Goal: Information Seeking & Learning: Learn about a topic

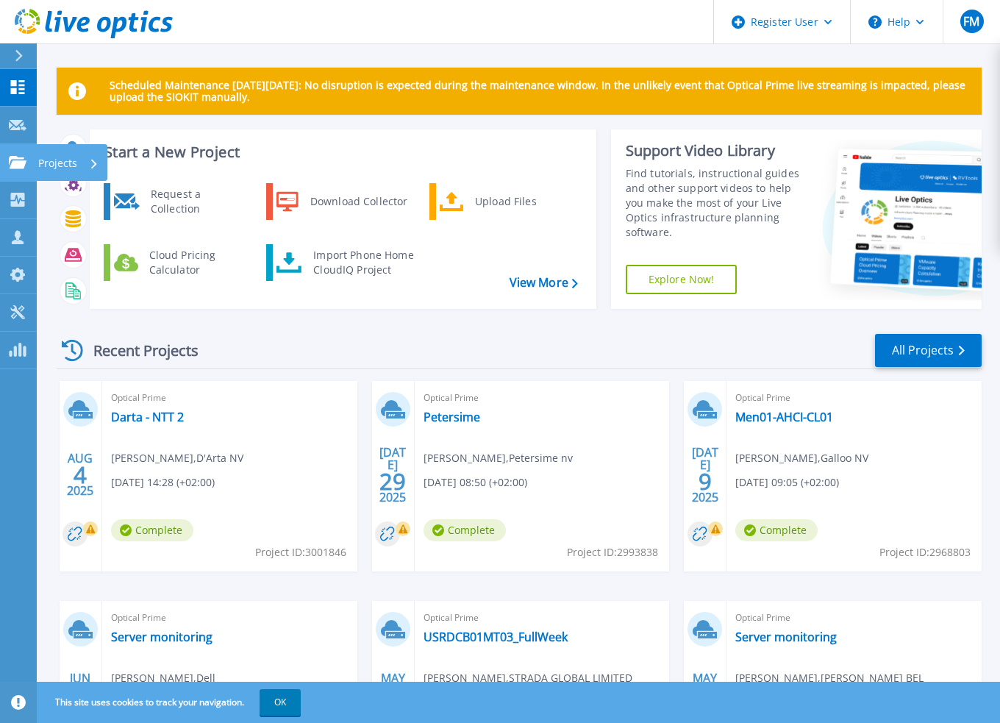
click at [24, 156] on div at bounding box center [18, 162] width 18 height 13
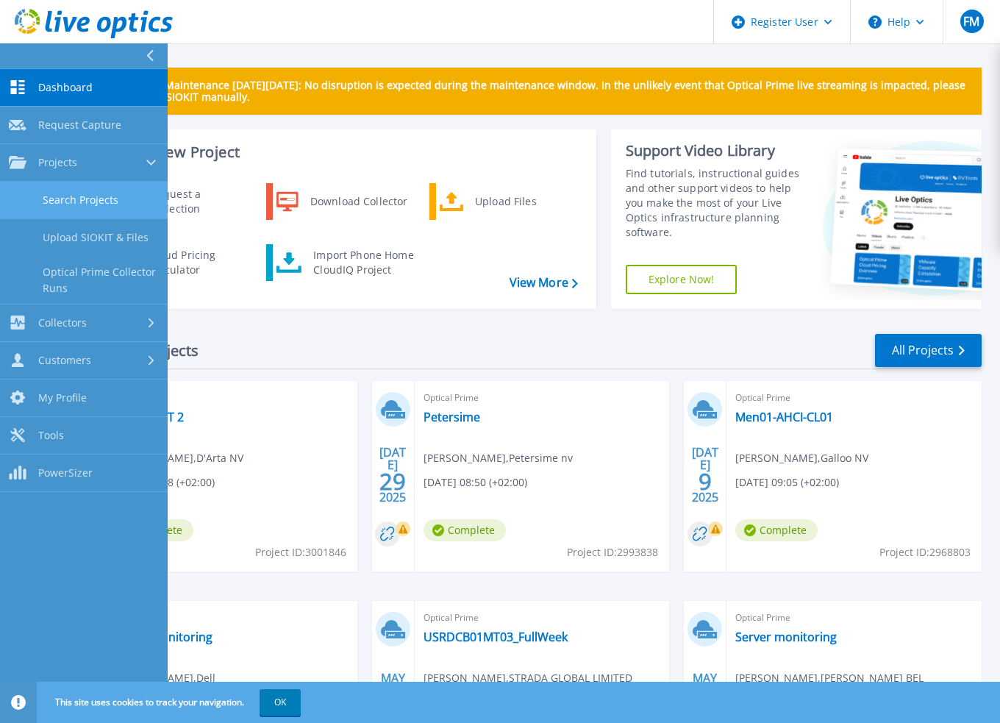
click at [54, 199] on link "Search Projects" at bounding box center [84, 201] width 168 height 38
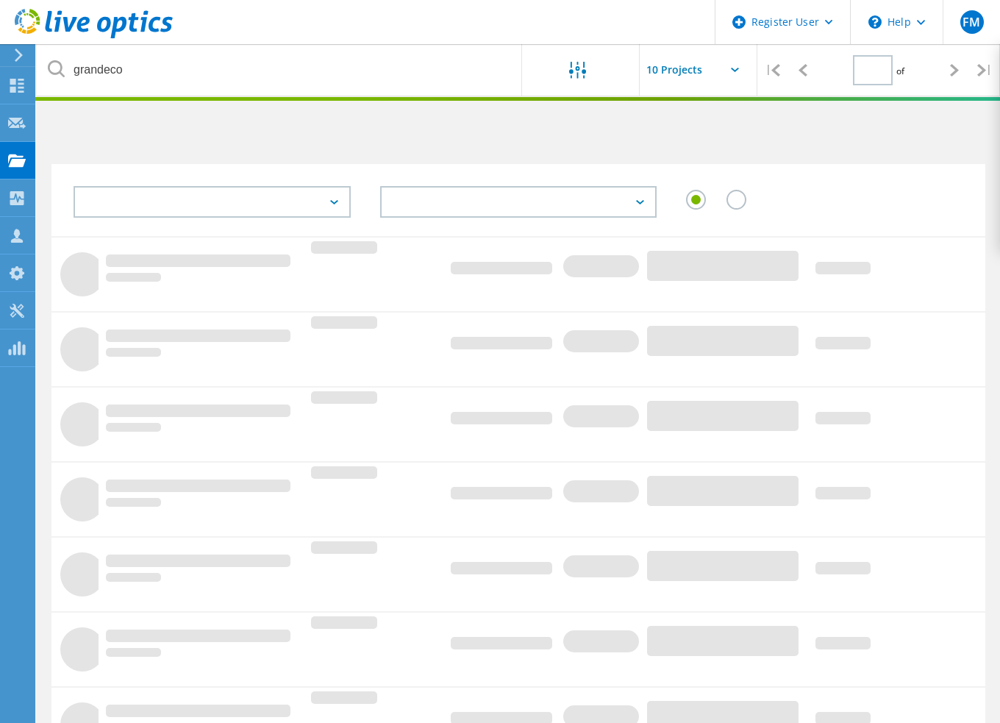
type input "1"
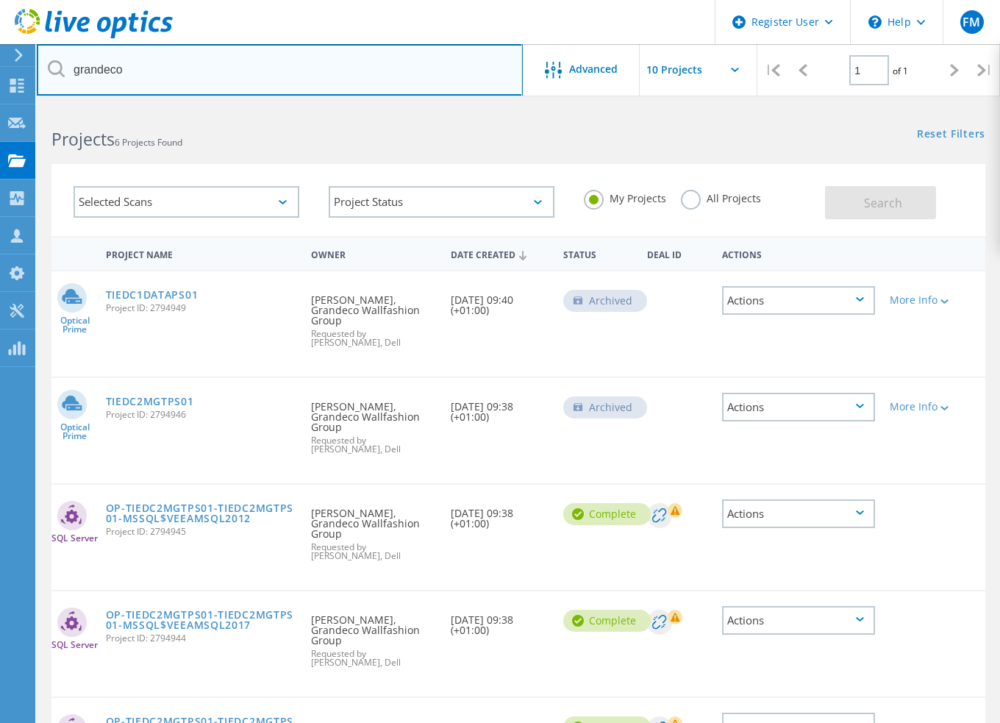
click at [266, 76] on input "grandeco" at bounding box center [280, 69] width 486 height 51
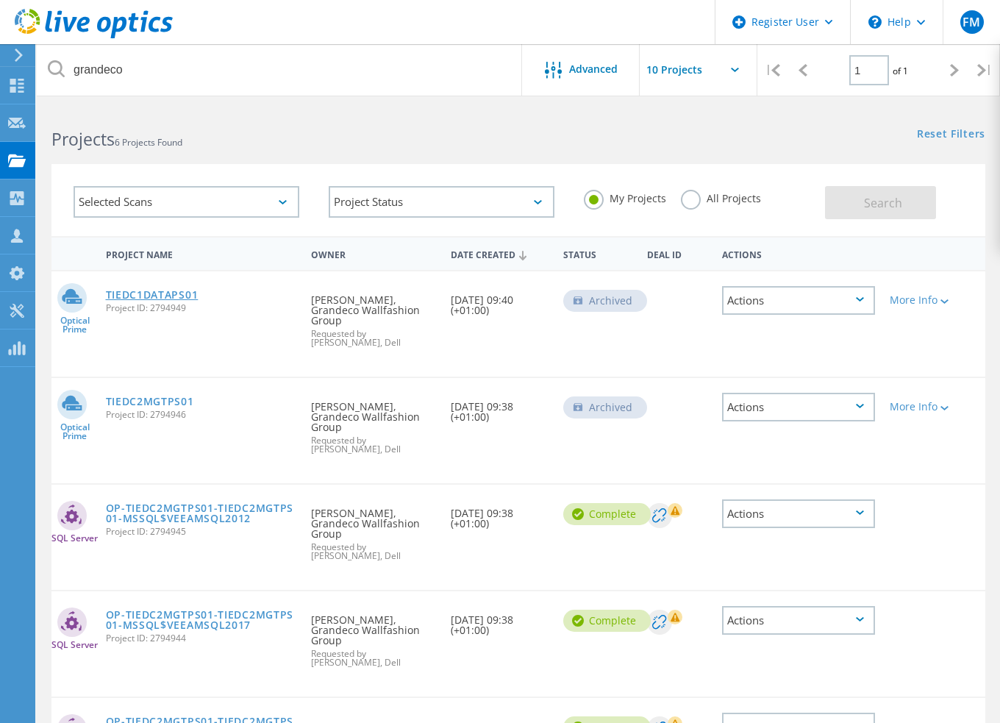
click at [150, 290] on link "TIEDC1DATAPS01" at bounding box center [152, 295] width 93 height 10
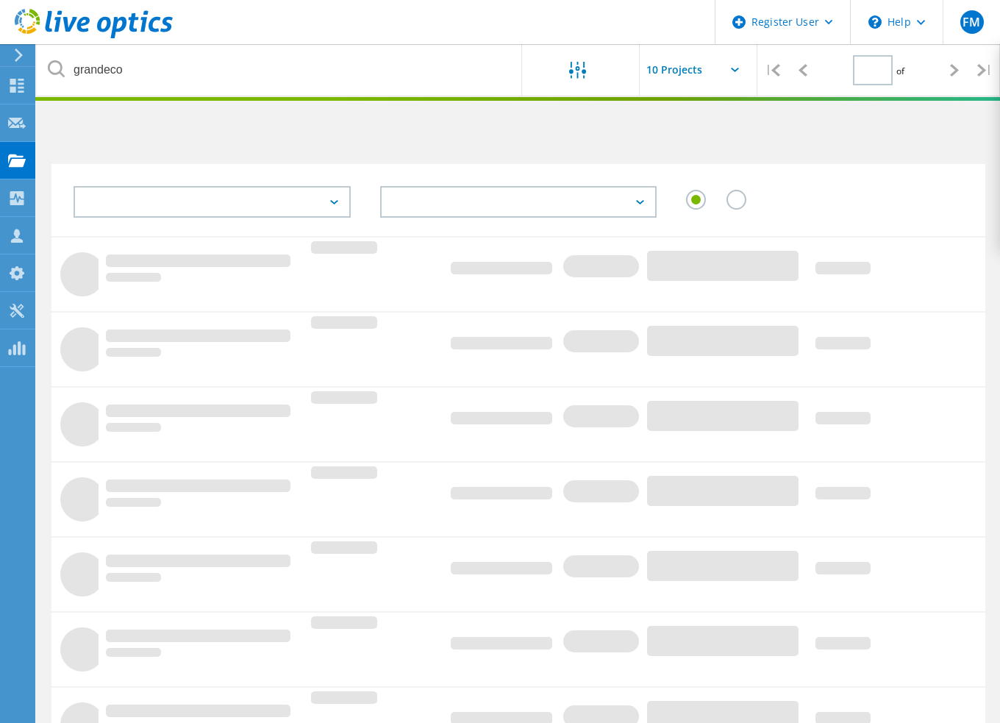
type input "1"
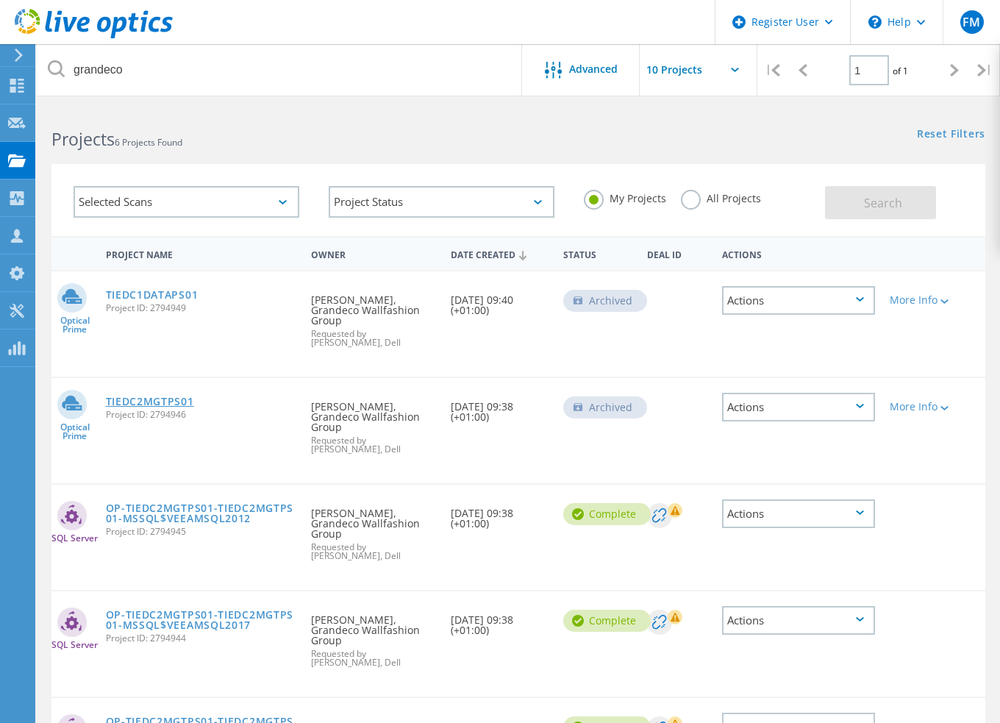
click at [127, 400] on link "TIEDC2MGTPS01" at bounding box center [150, 401] width 88 height 10
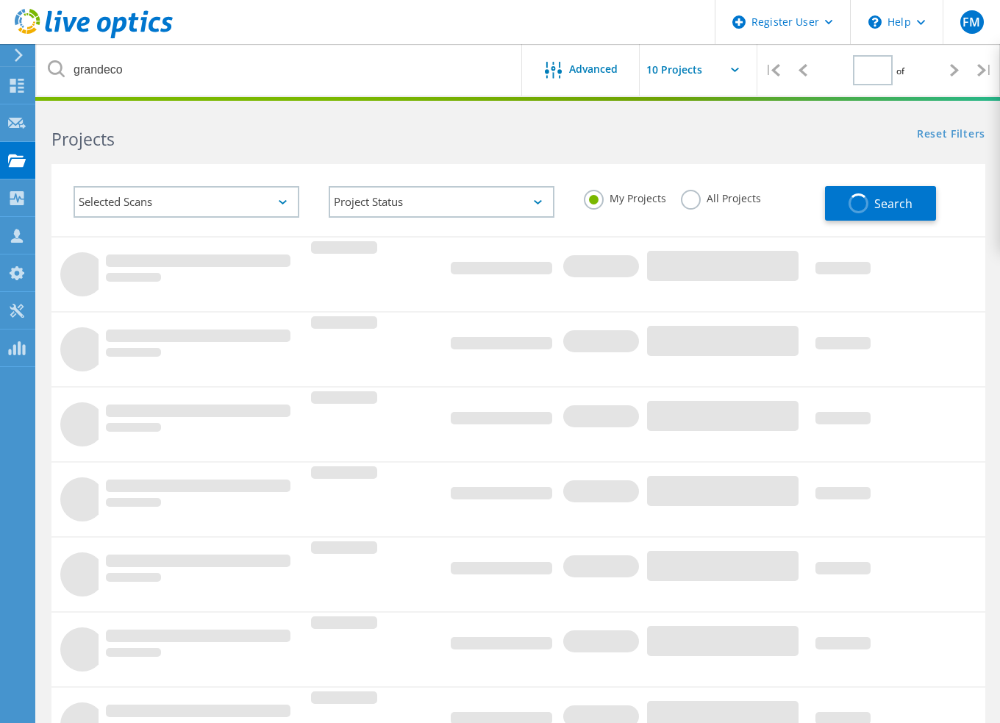
type input "1"
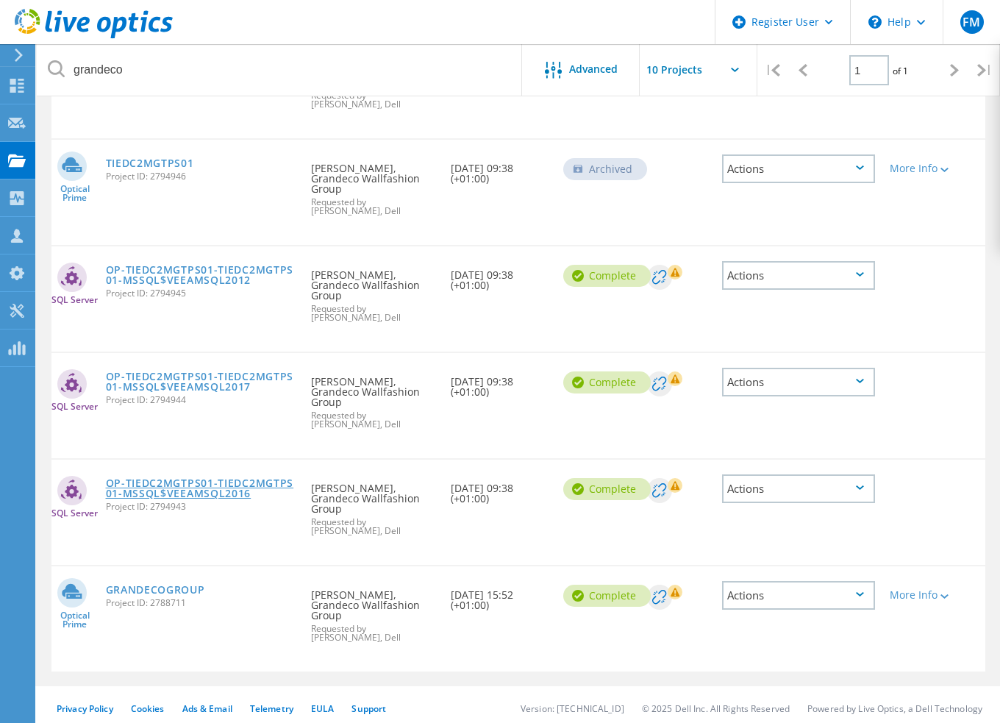
scroll to position [243, 0]
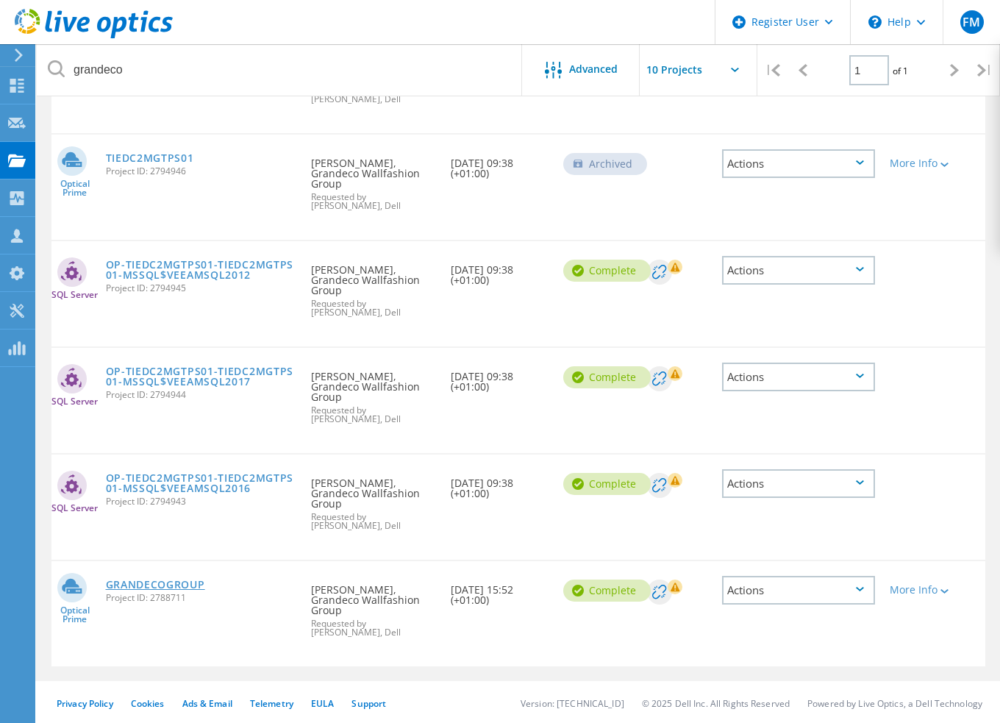
click at [181, 585] on link "GRANDECOGROUP" at bounding box center [155, 584] width 99 height 10
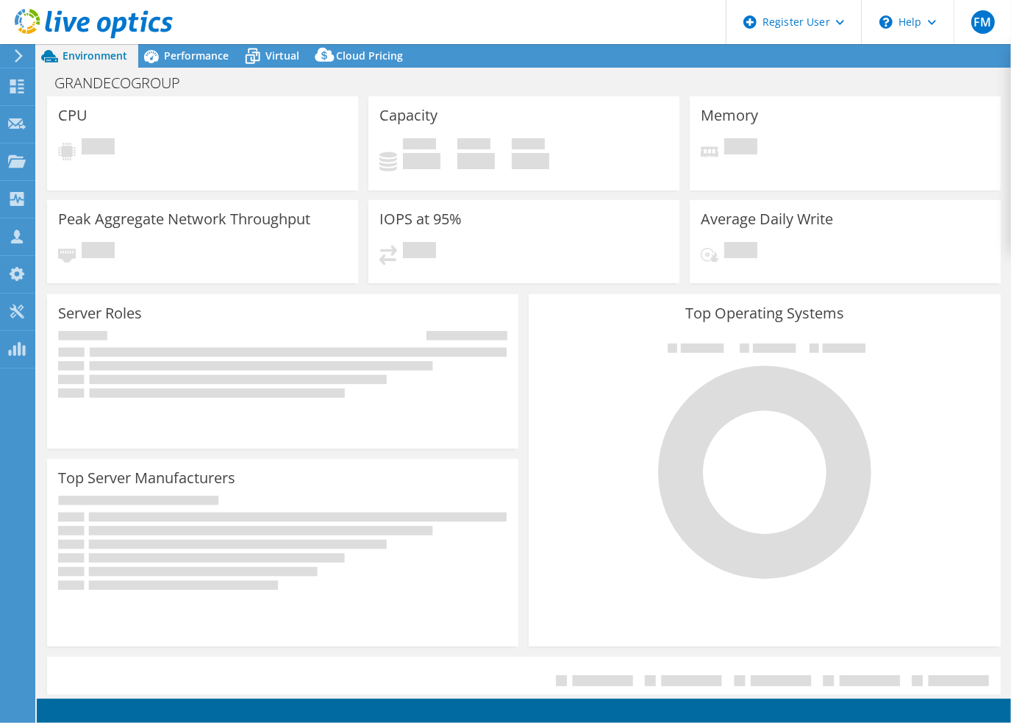
select select "EUFrankfurt"
select select "USD"
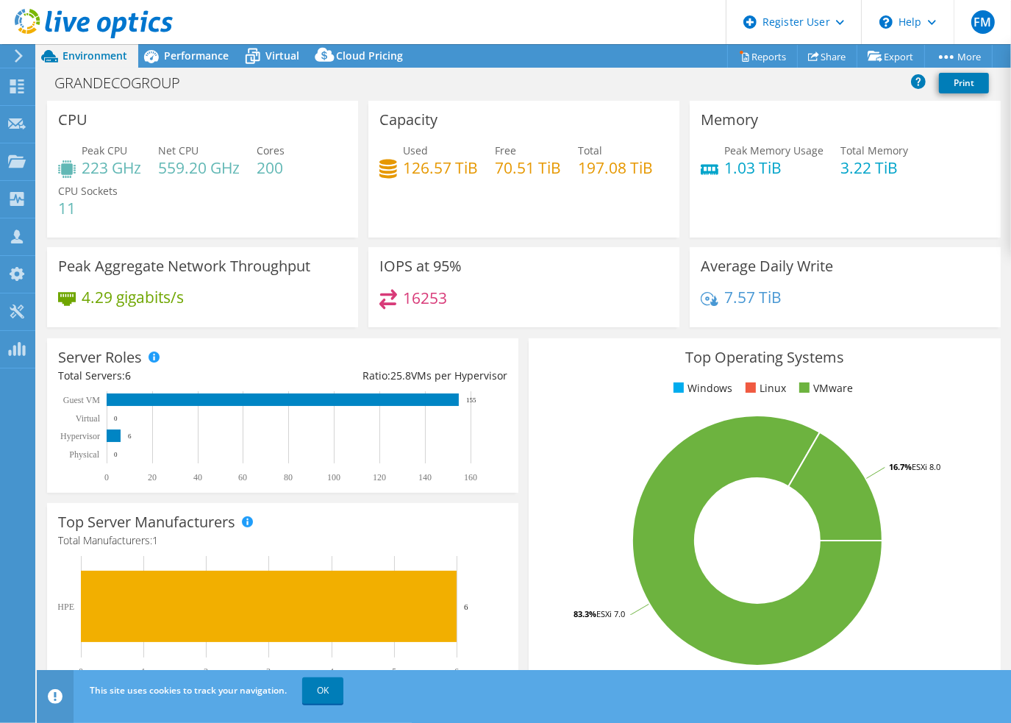
click at [290, 97] on div "GRANDECOGROUP Print" at bounding box center [524, 85] width 974 height 32
click at [185, 53] on span "Performance" at bounding box center [196, 56] width 65 height 14
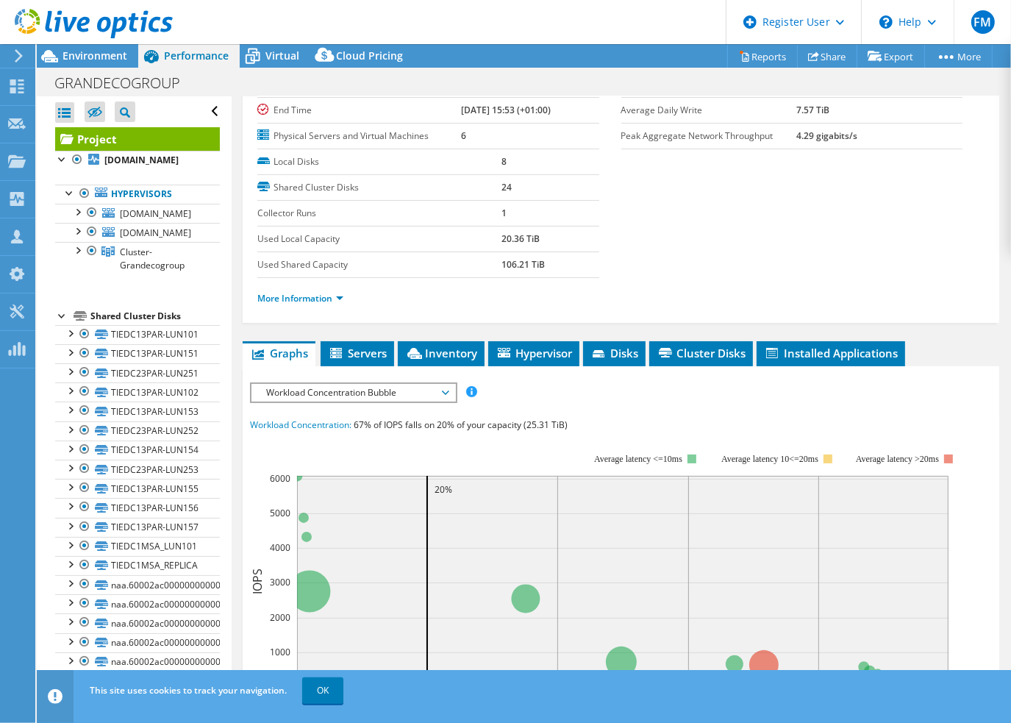
scroll to position [147, 0]
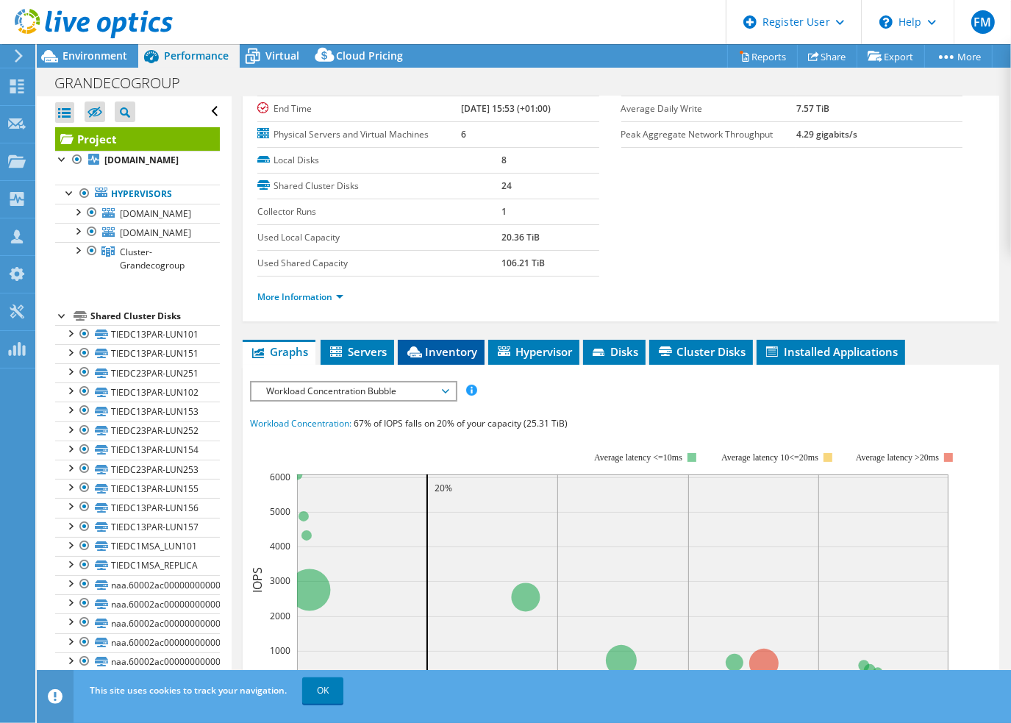
click at [426, 355] on li "Inventory" at bounding box center [441, 352] width 87 height 25
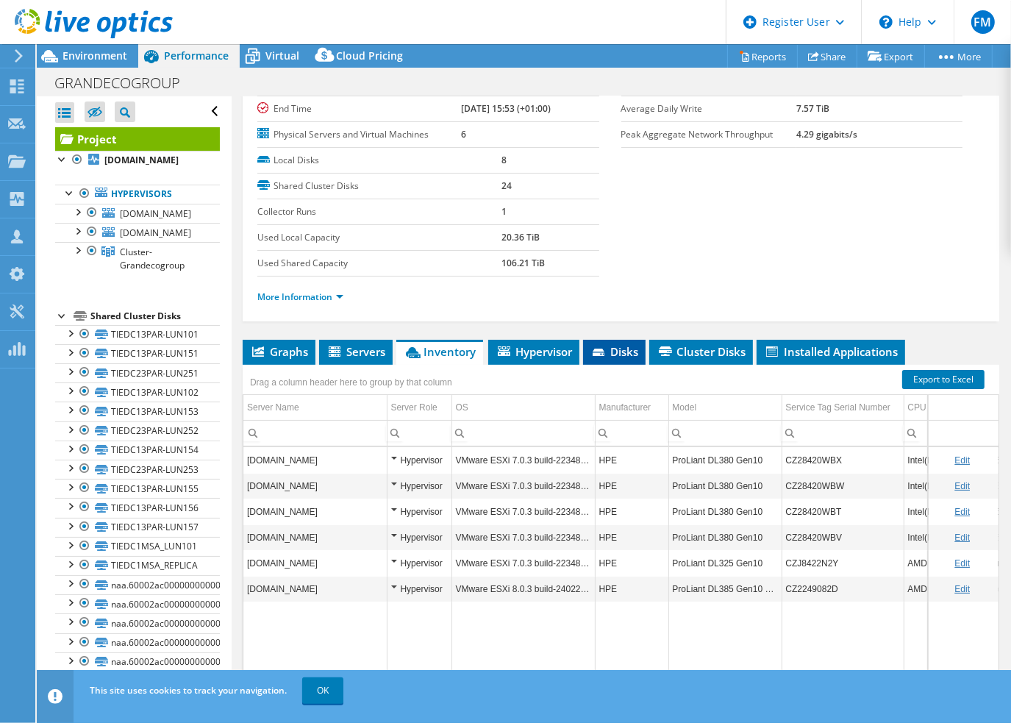
click at [628, 350] on span "Disks" at bounding box center [615, 351] width 48 height 15
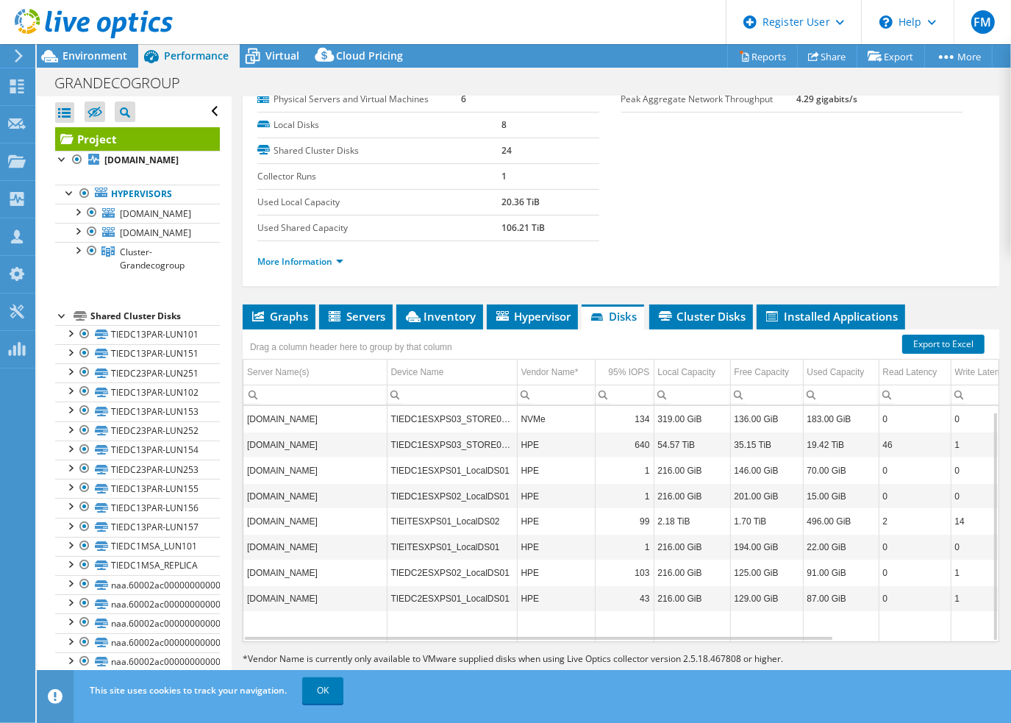
scroll to position [5, 0]
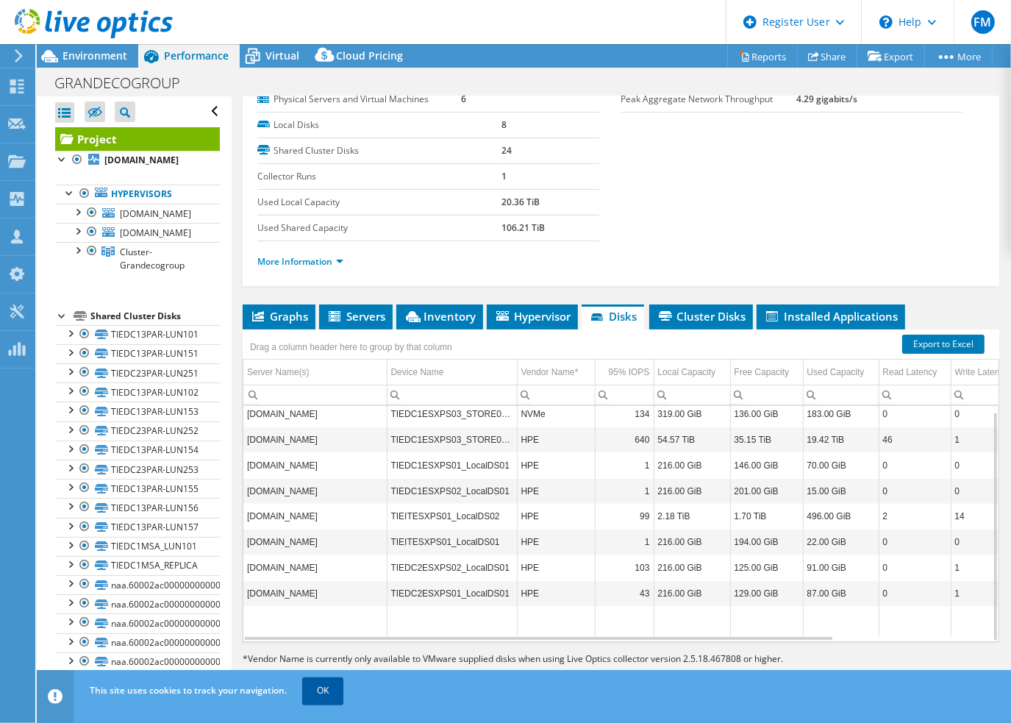
click at [322, 679] on link "OK" at bounding box center [322, 690] width 41 height 26
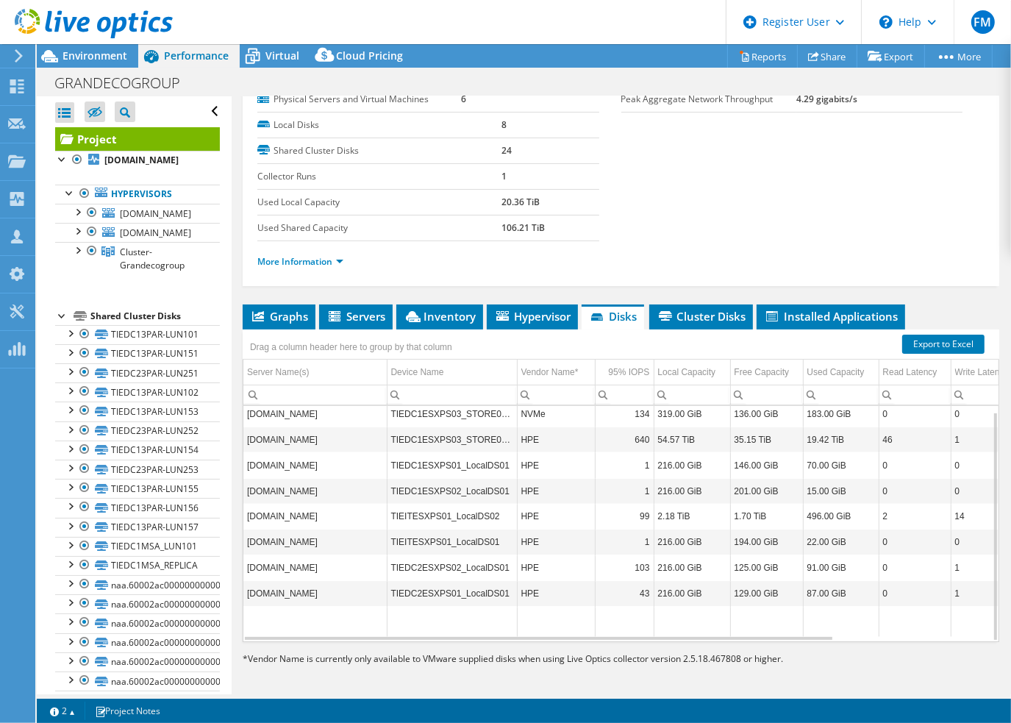
click at [71, 317] on li "Shared Cluster Disks TIEDC13PAR-LUN101 TIEDC13PAR-LUN101 | tiedc2esxps02.grande…" at bounding box center [137, 547] width 165 height 480
click at [64, 318] on div at bounding box center [62, 314] width 15 height 15
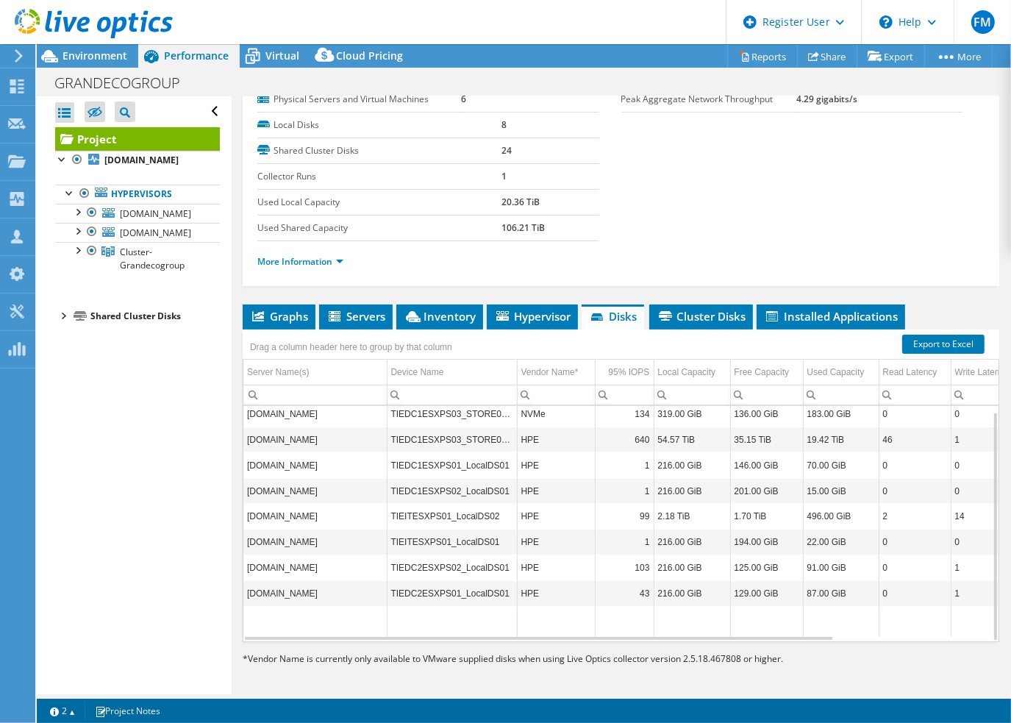
click at [63, 317] on div at bounding box center [62, 314] width 15 height 15
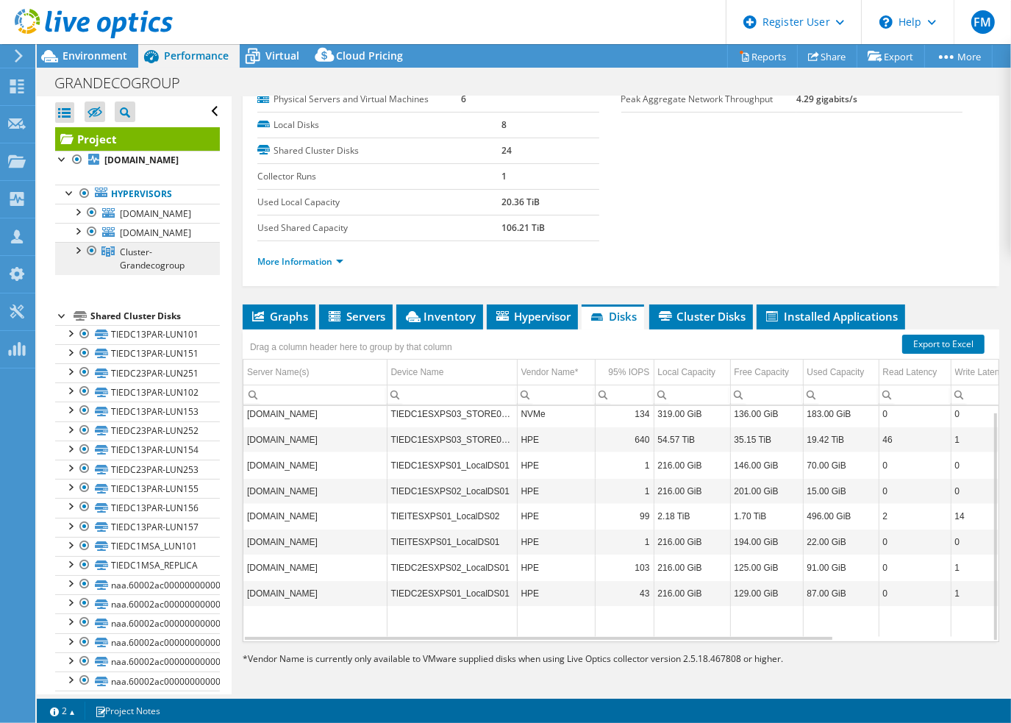
click at [155, 251] on link "Cluster-Grandecogroup" at bounding box center [137, 258] width 165 height 32
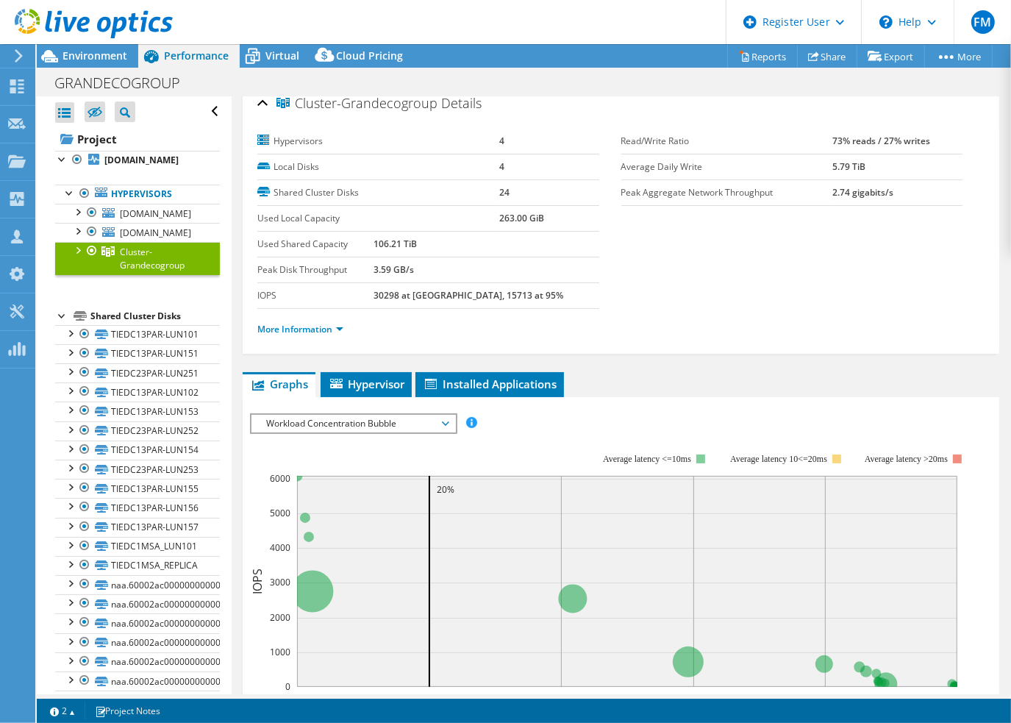
scroll to position [0, 0]
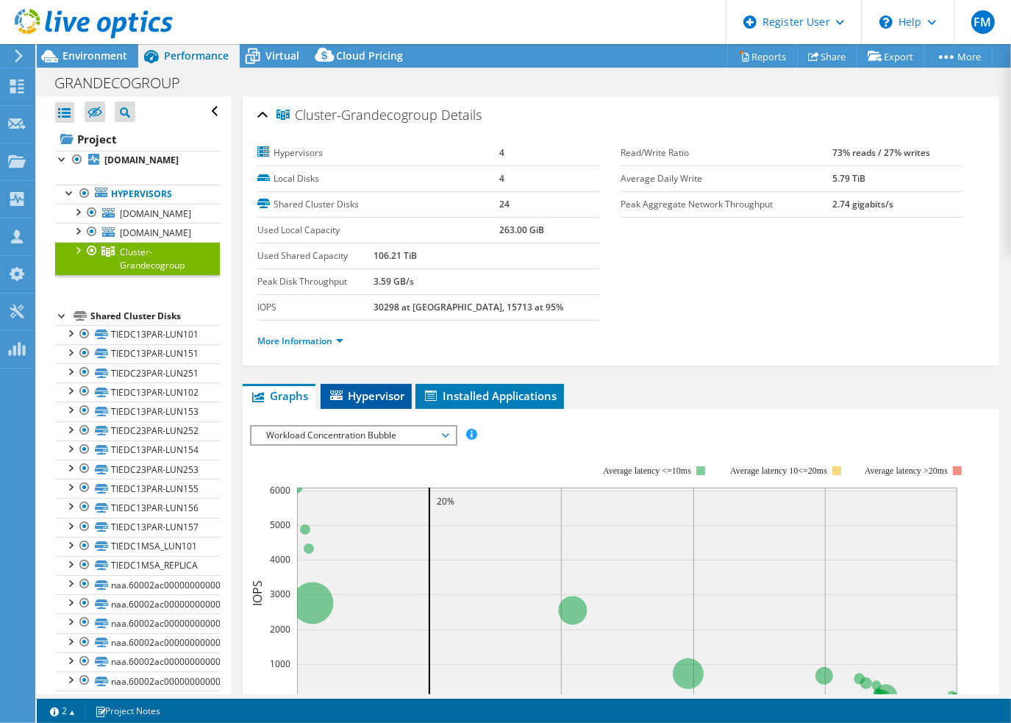
click at [376, 384] on li "Hypervisor" at bounding box center [366, 396] width 91 height 25
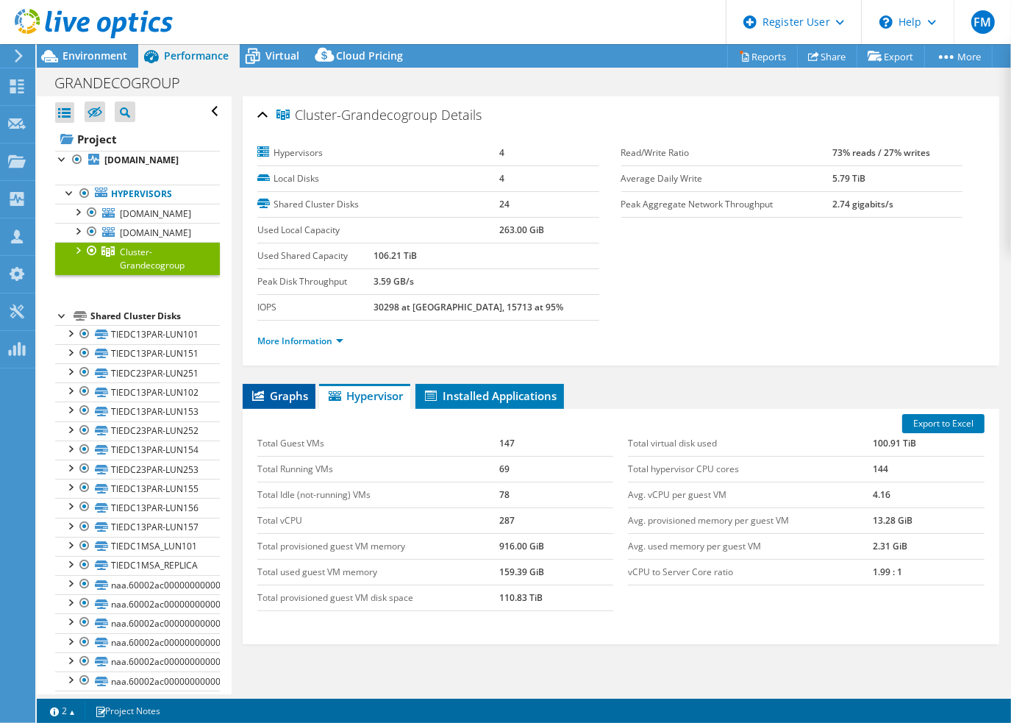
click at [276, 393] on span "Graphs" at bounding box center [279, 395] width 58 height 15
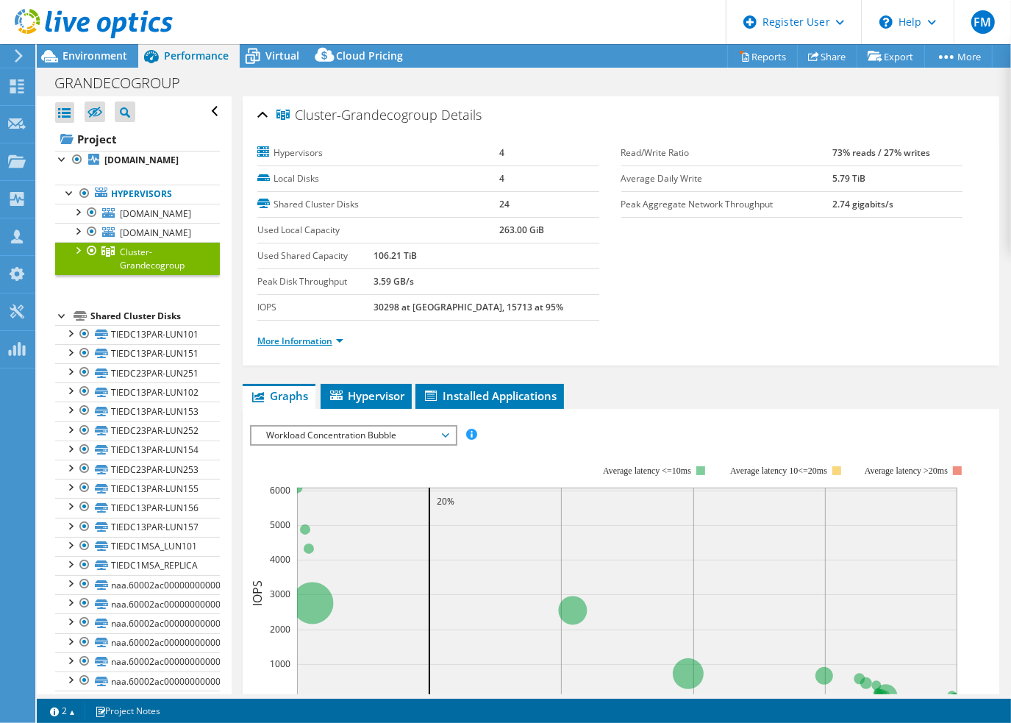
click at [339, 339] on link "More Information" at bounding box center [300, 341] width 86 height 13
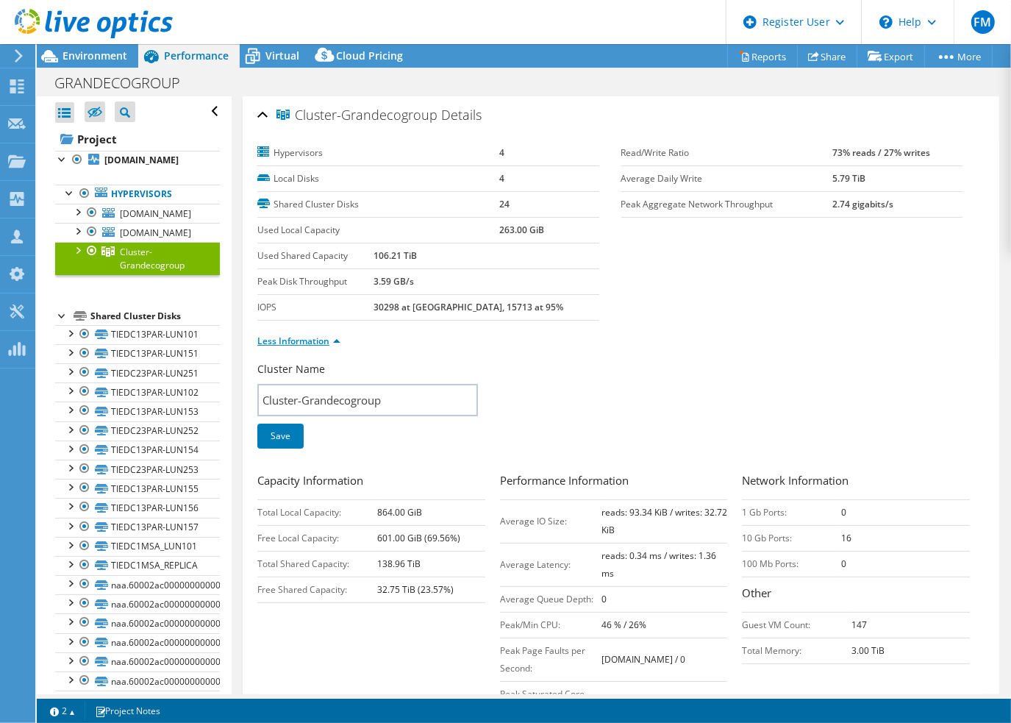
click at [335, 340] on link "Less Information" at bounding box center [298, 341] width 83 height 13
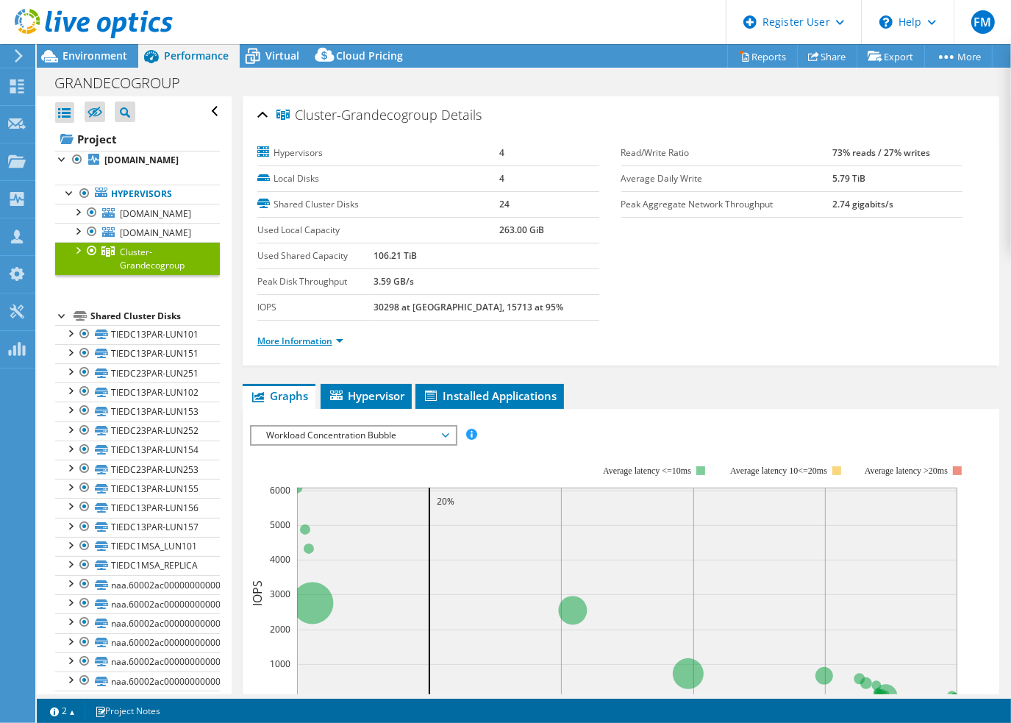
click at [335, 340] on link "More Information" at bounding box center [300, 341] width 86 height 13
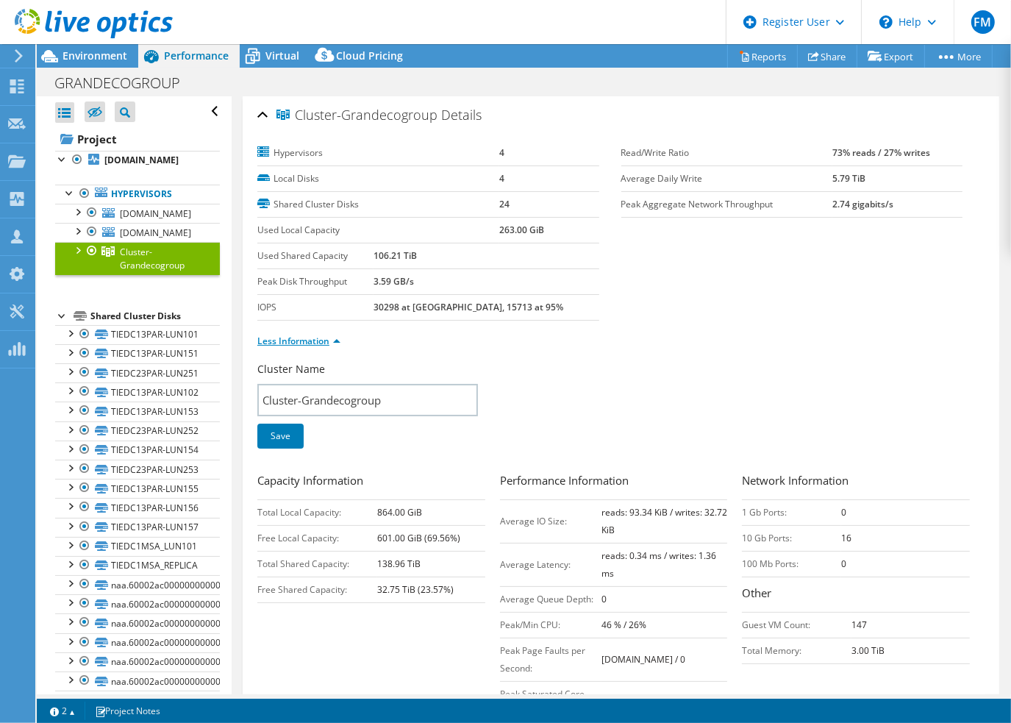
click at [335, 340] on link "Less Information" at bounding box center [298, 341] width 83 height 13
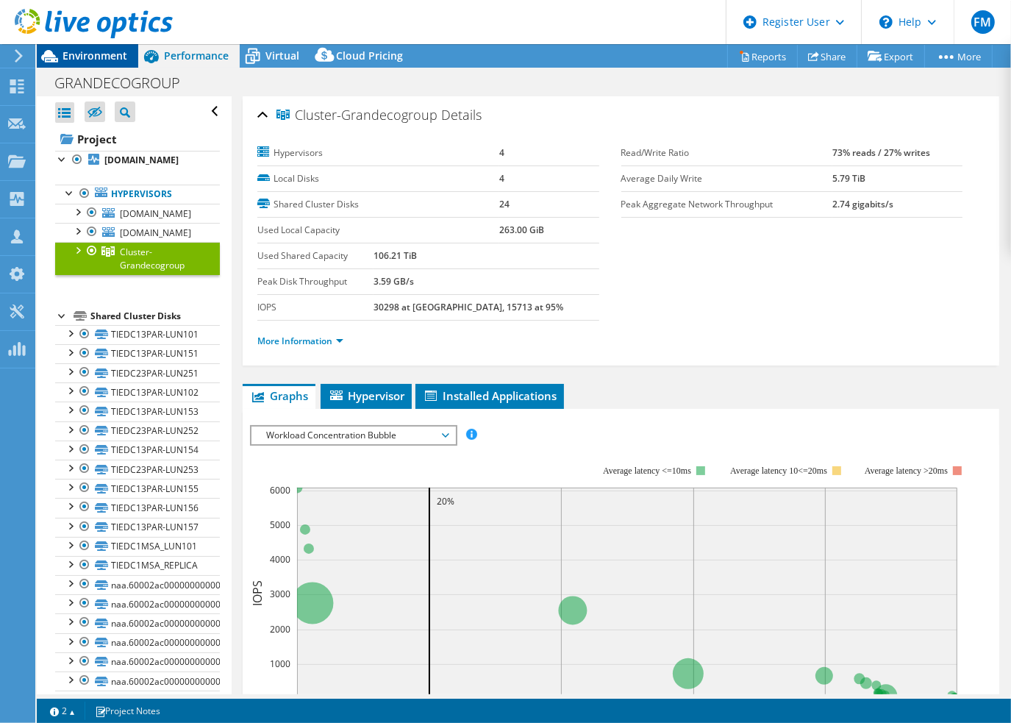
click at [104, 52] on span "Environment" at bounding box center [95, 56] width 65 height 14
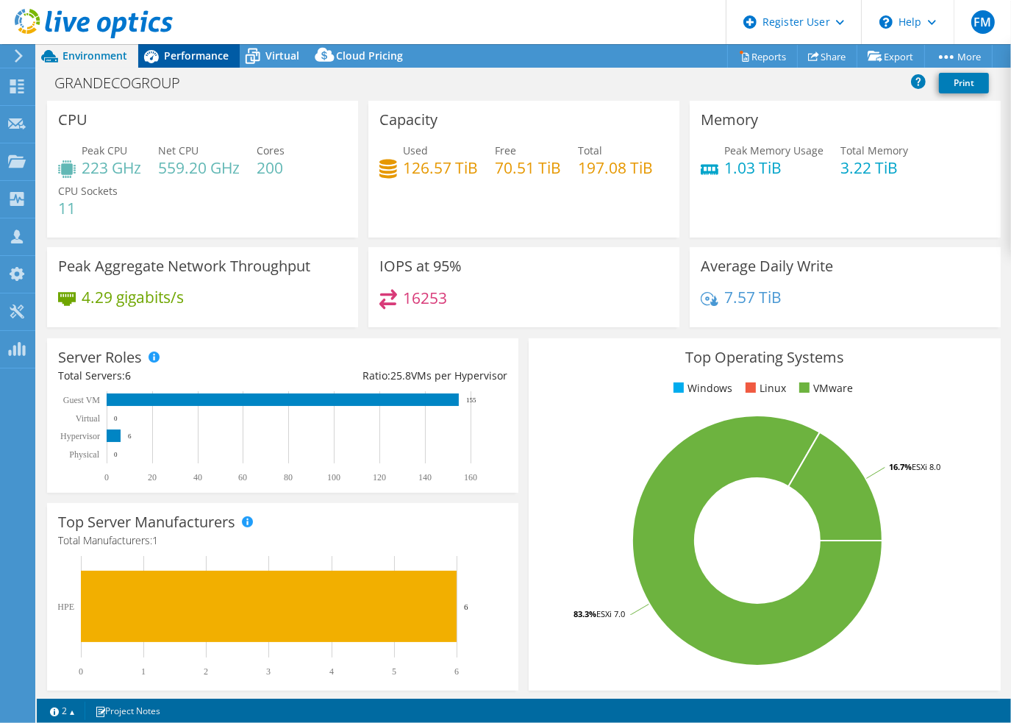
click at [165, 55] on span "Performance" at bounding box center [196, 56] width 65 height 14
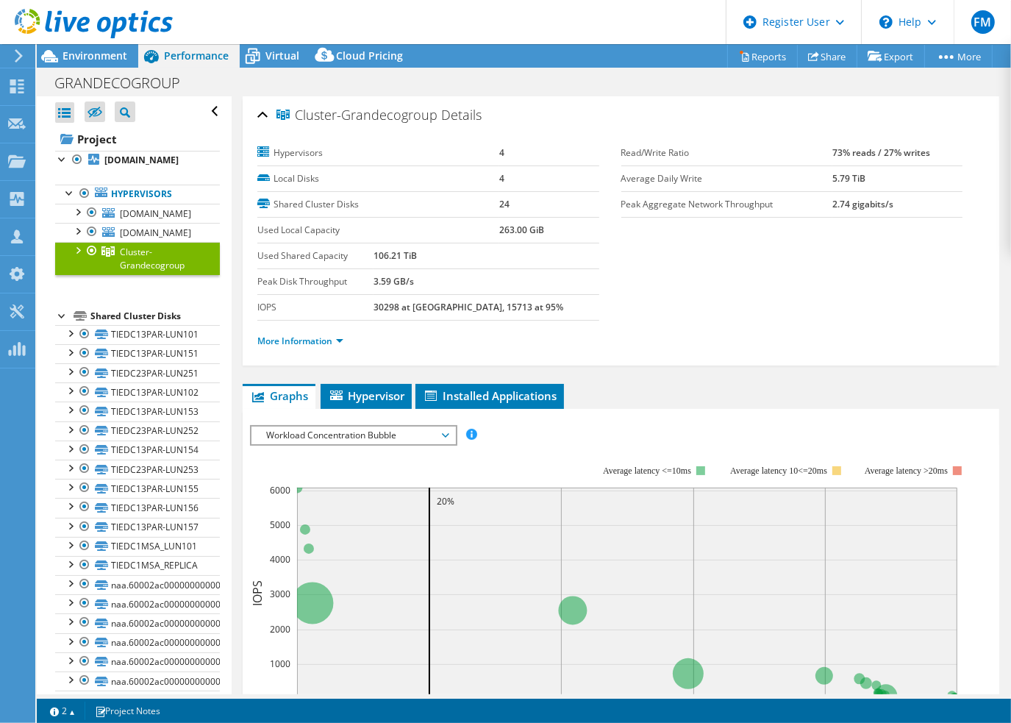
click at [60, 313] on div at bounding box center [62, 314] width 15 height 15
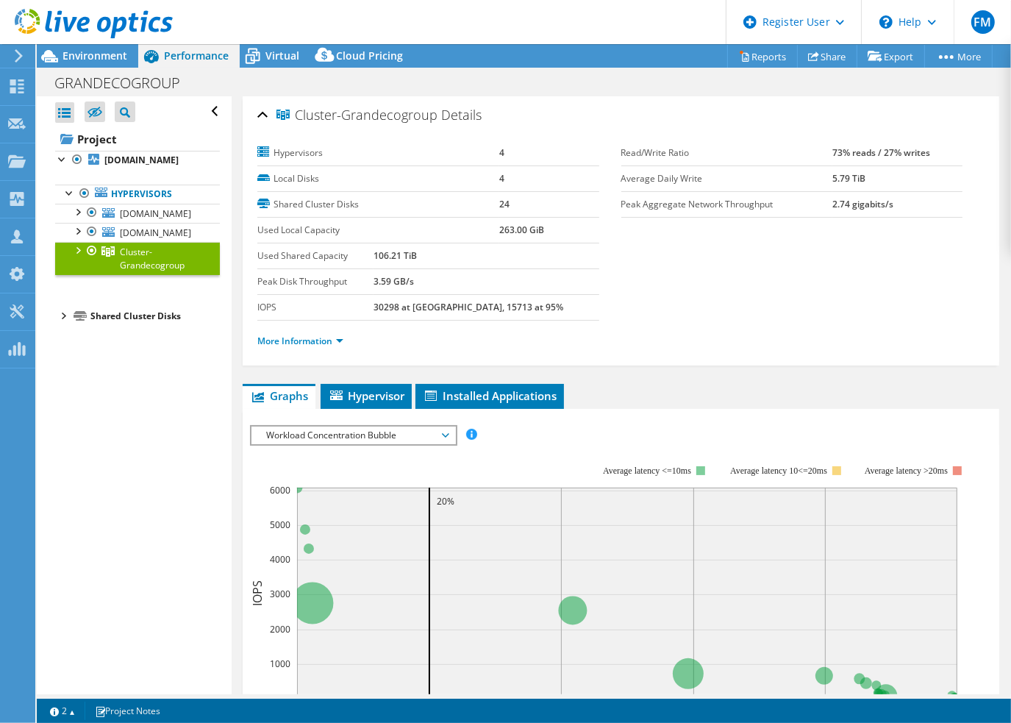
click at [60, 313] on div at bounding box center [62, 314] width 15 height 15
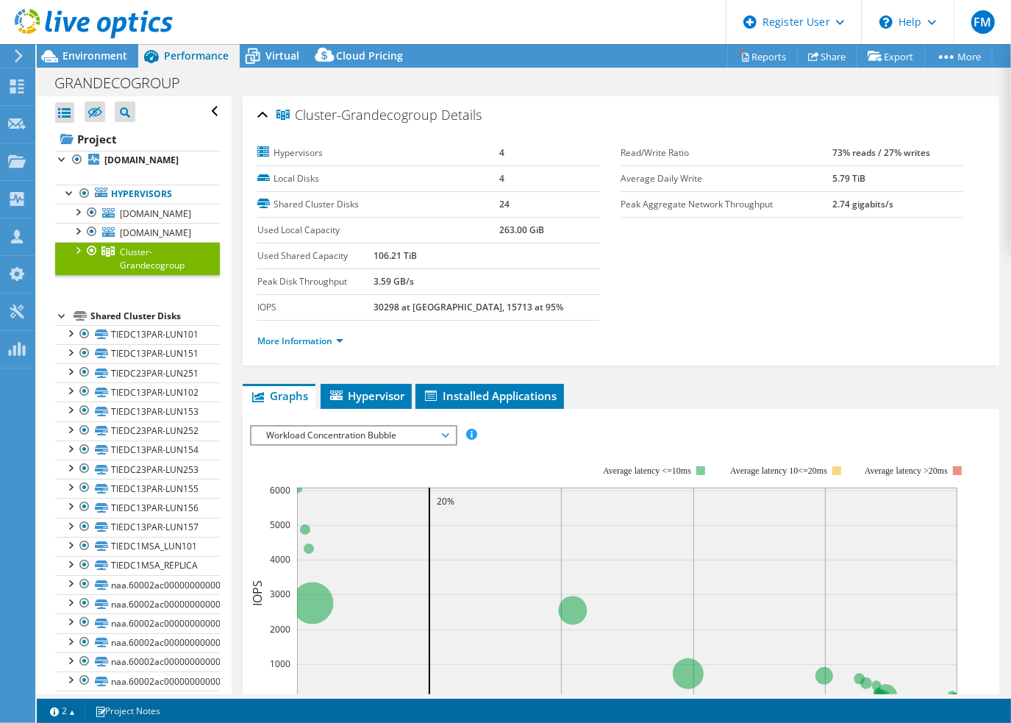
click at [76, 246] on div at bounding box center [77, 249] width 15 height 15
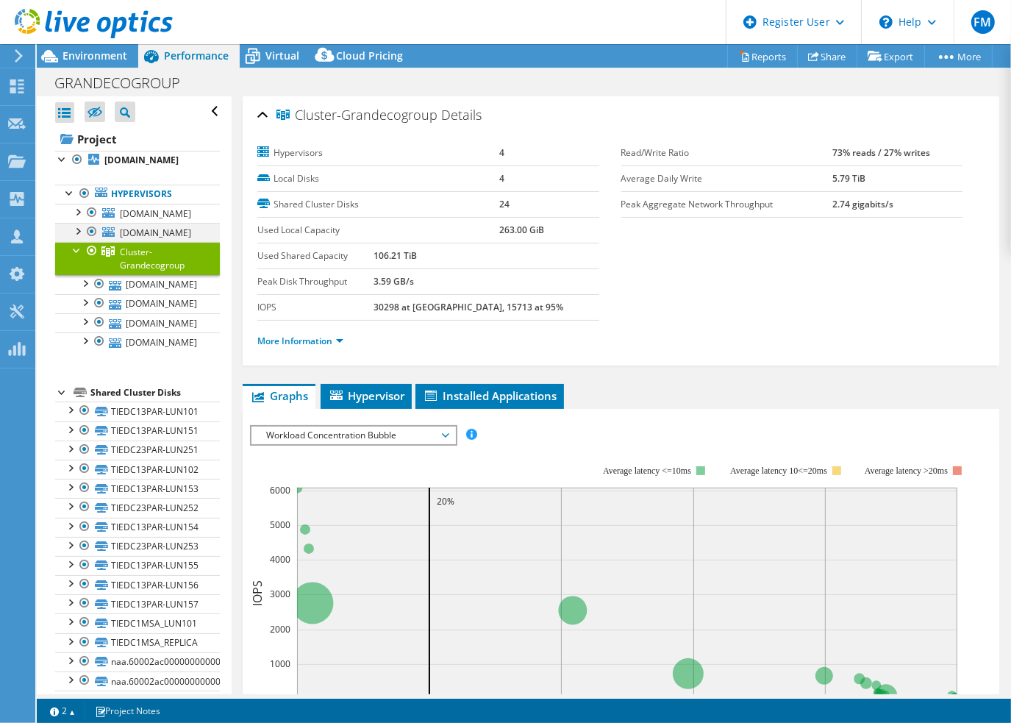
click at [76, 230] on div at bounding box center [77, 230] width 15 height 15
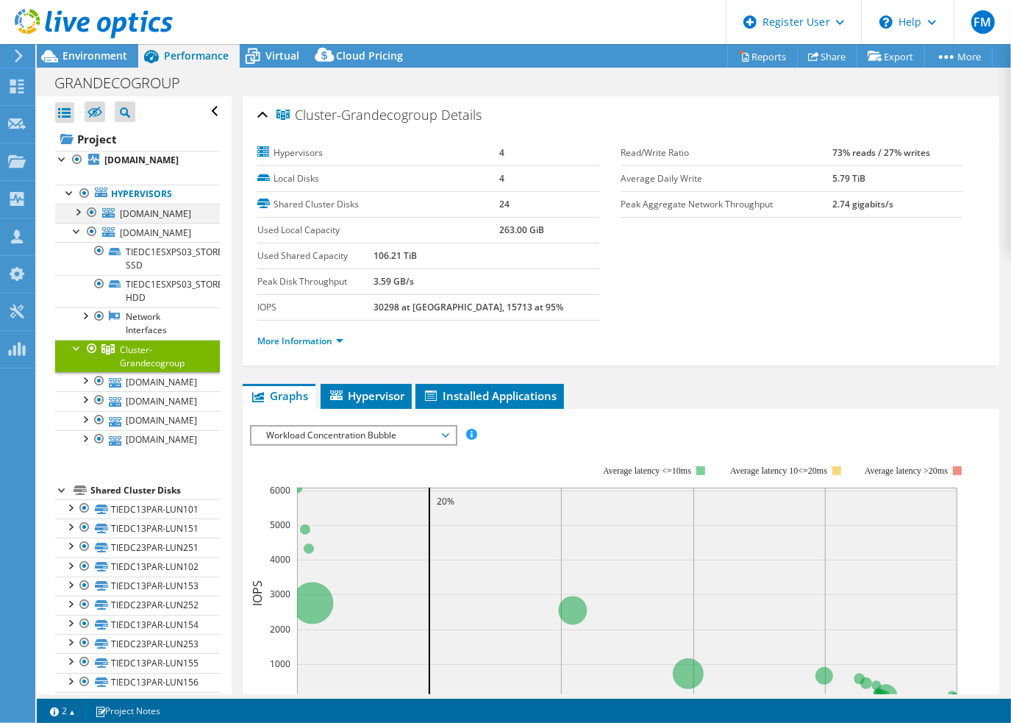
click at [76, 209] on div at bounding box center [77, 211] width 15 height 15
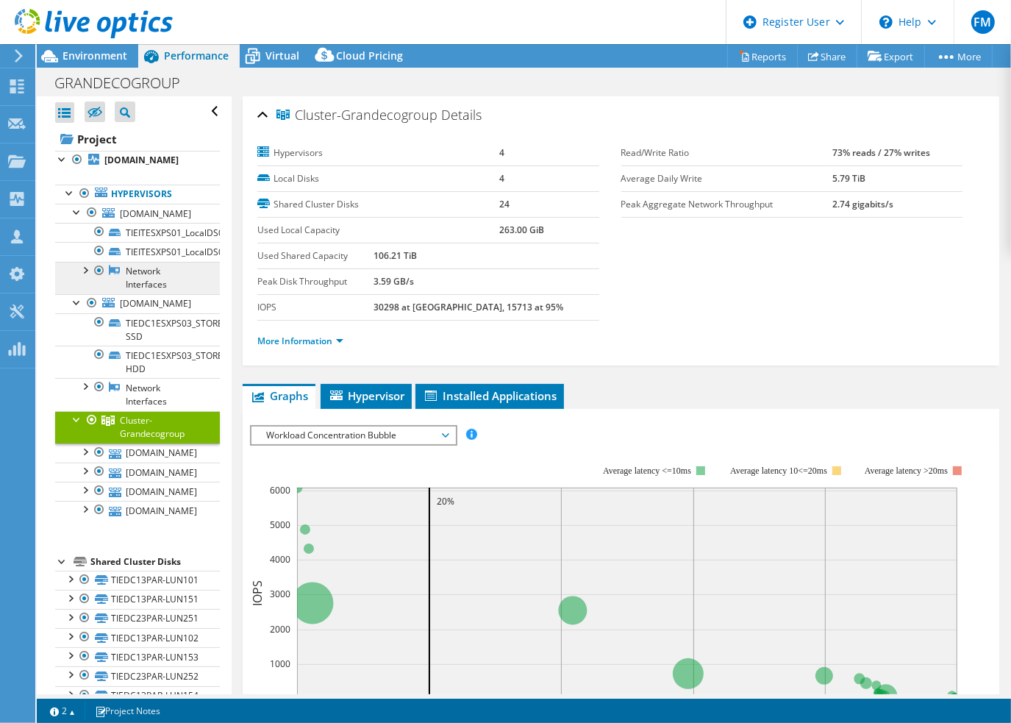
scroll to position [147, 0]
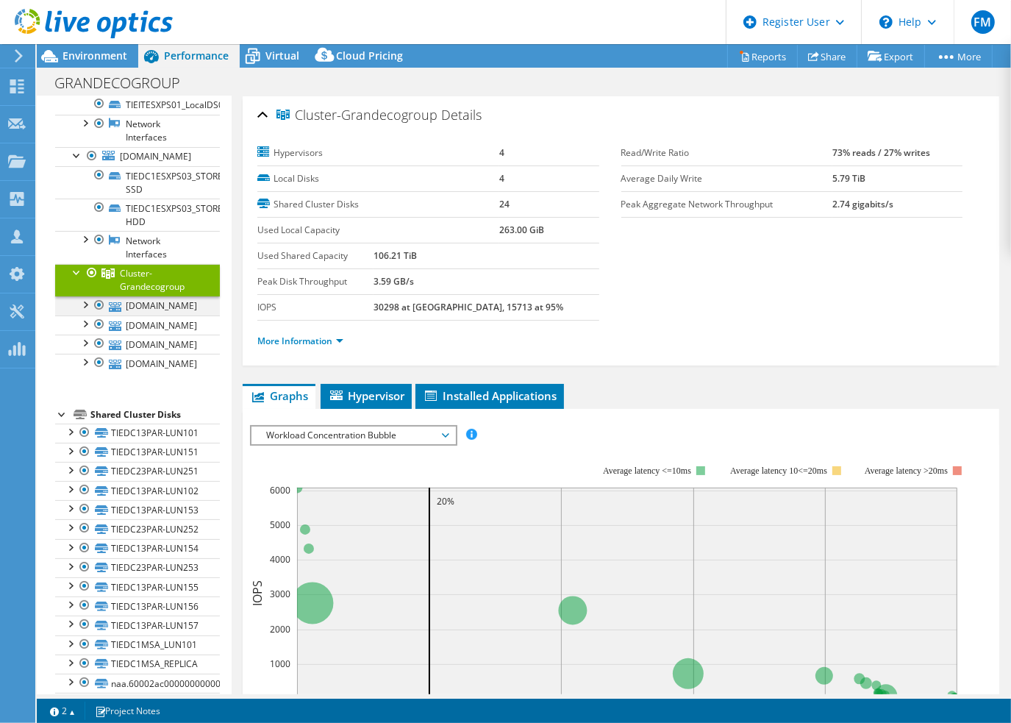
click at [84, 302] on div at bounding box center [84, 303] width 15 height 15
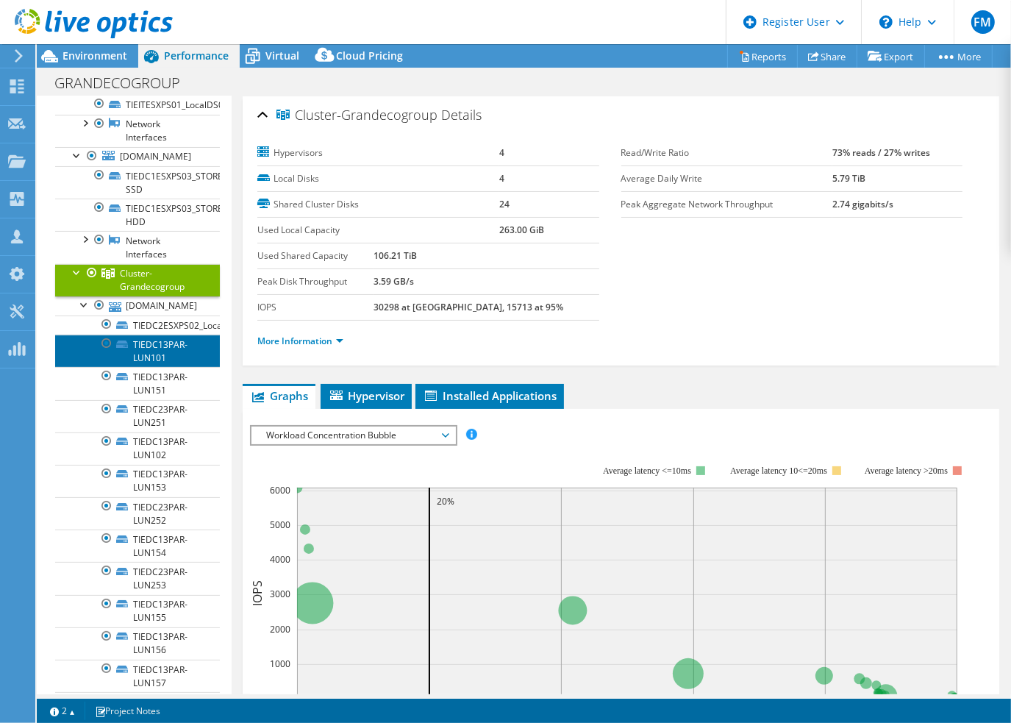
click at [156, 350] on link "TIEDC13PAR-LUN101" at bounding box center [137, 351] width 165 height 32
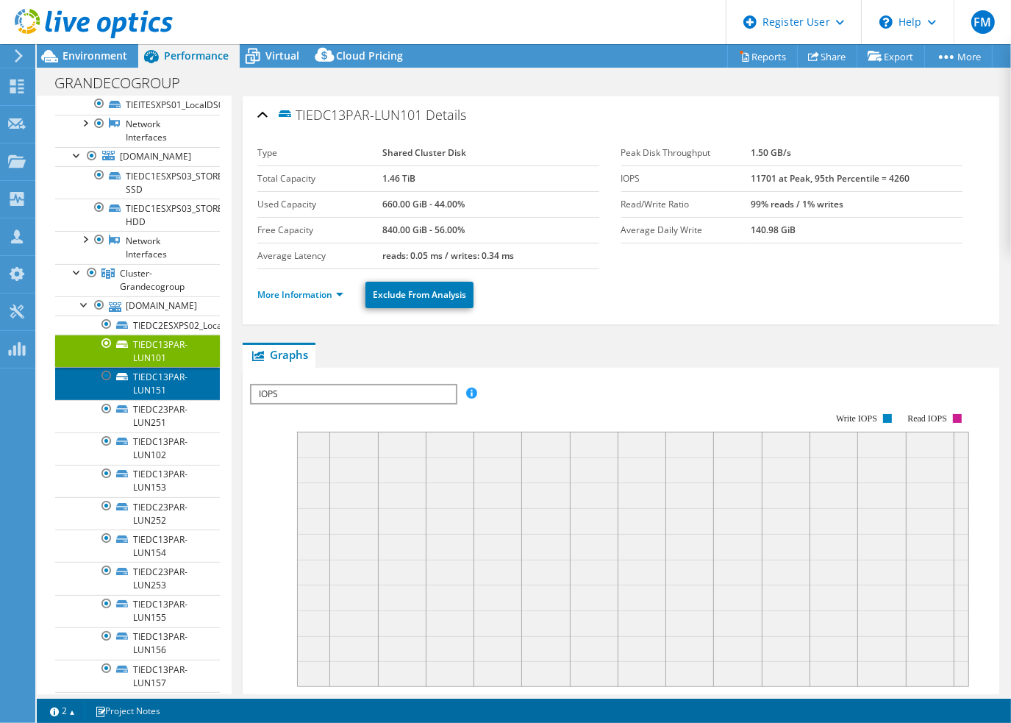
click at [151, 387] on link "TIEDC13PAR-LUN151" at bounding box center [137, 383] width 165 height 32
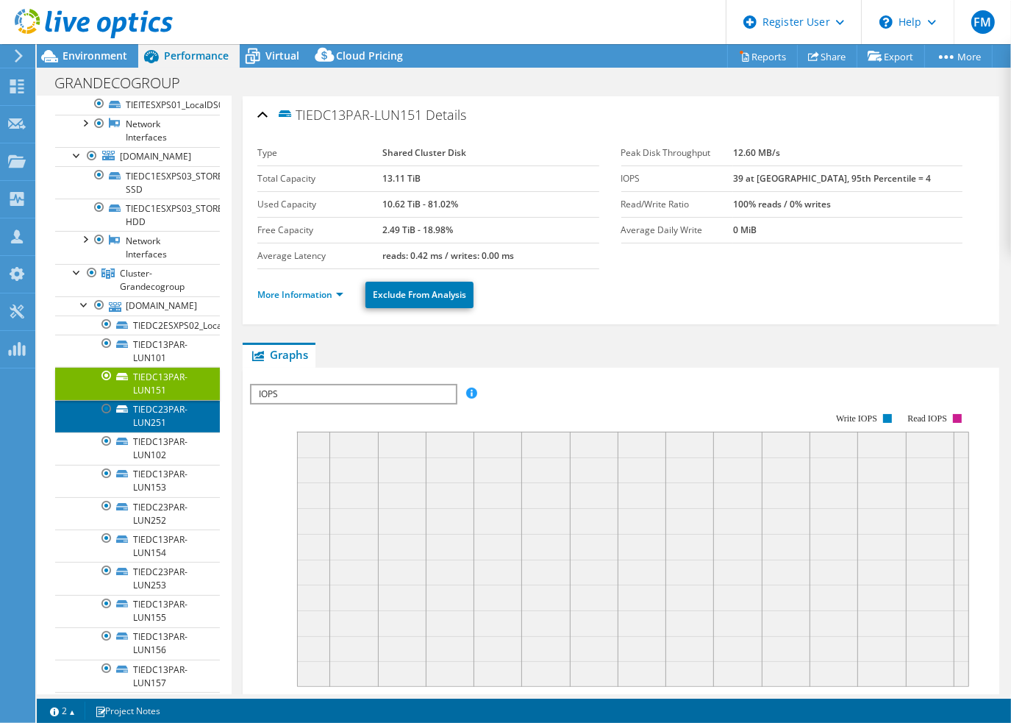
click at [145, 414] on link "TIEDC23PAR-LUN251" at bounding box center [137, 416] width 165 height 32
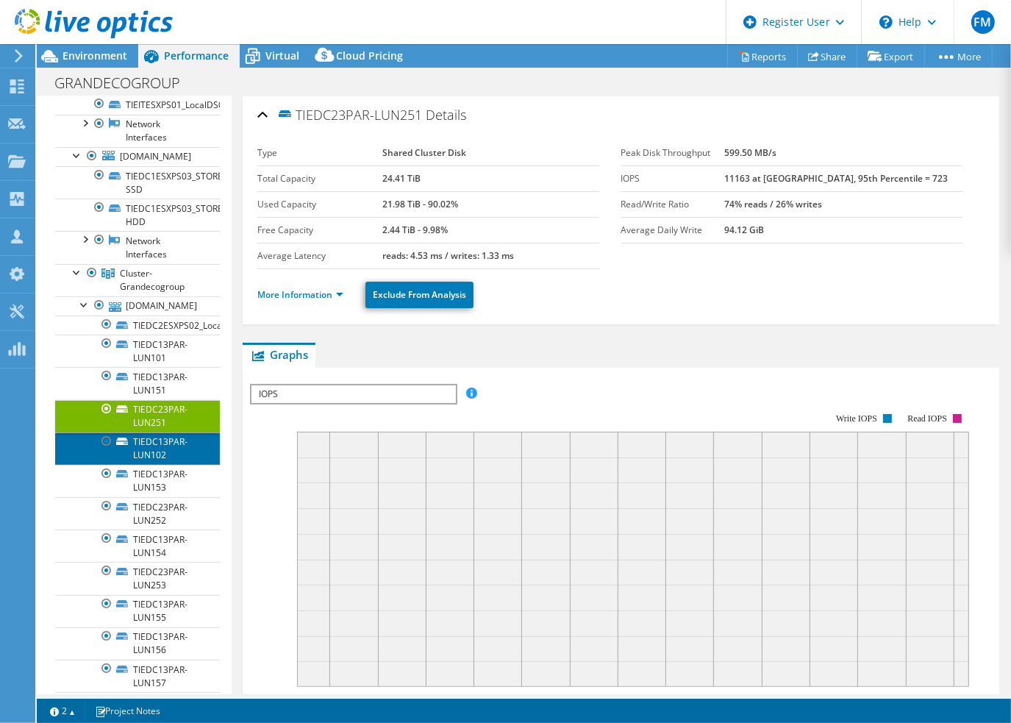
click at [143, 438] on link "TIEDC13PAR-LUN102" at bounding box center [137, 448] width 165 height 32
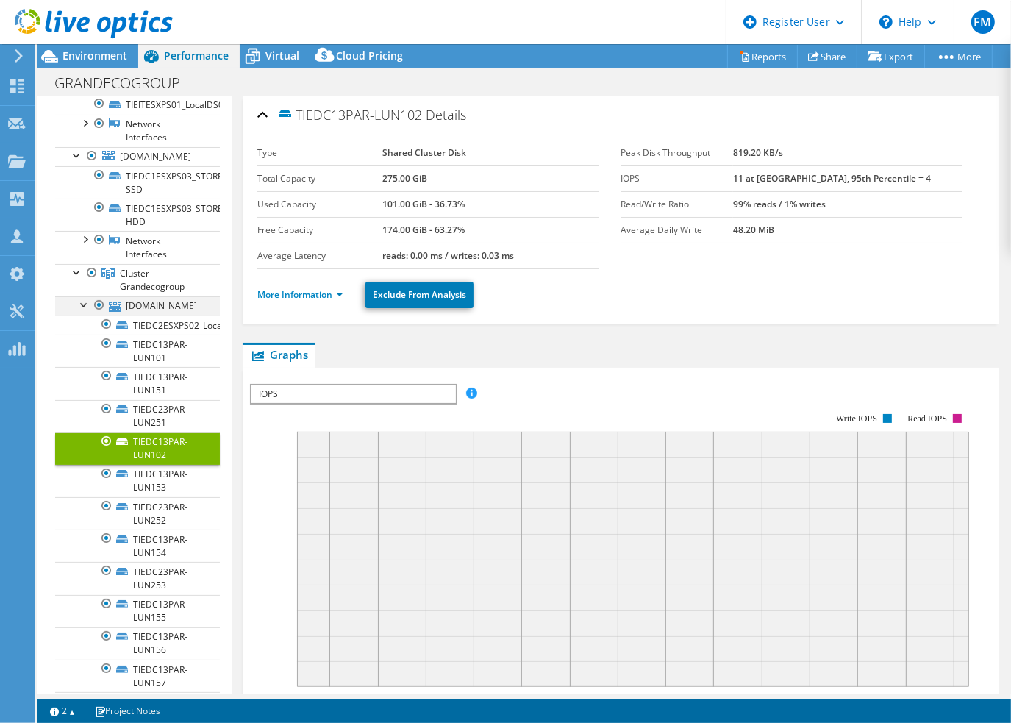
click at [82, 299] on div at bounding box center [84, 303] width 15 height 15
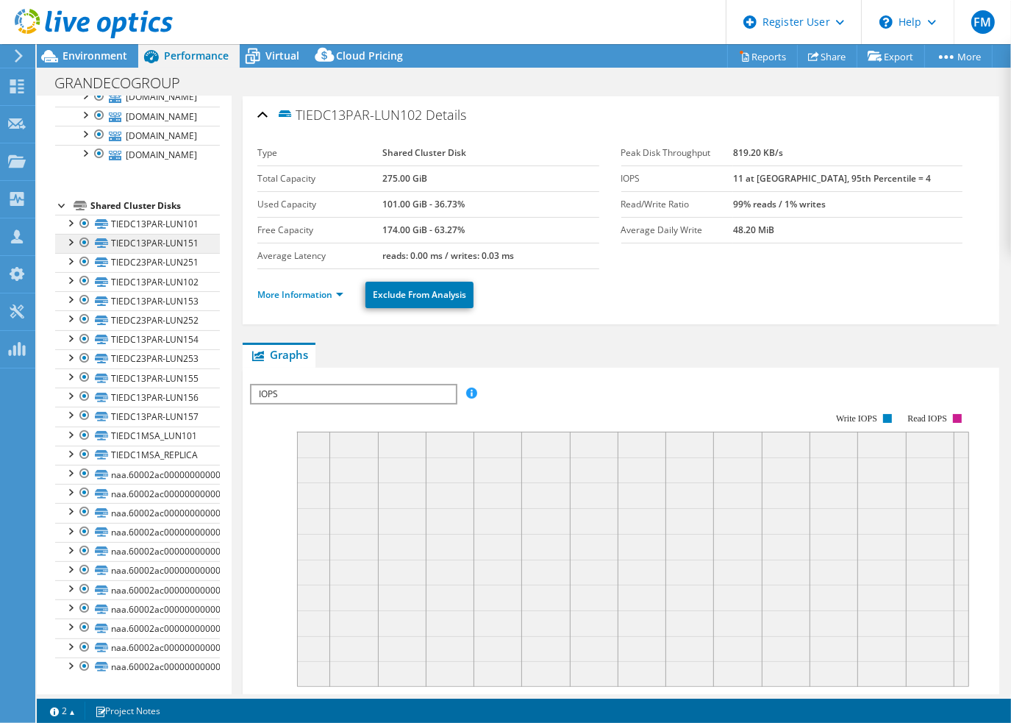
scroll to position [496, 0]
click at [127, 440] on link "TIEDC1MSA_LUN101" at bounding box center [137, 436] width 165 height 19
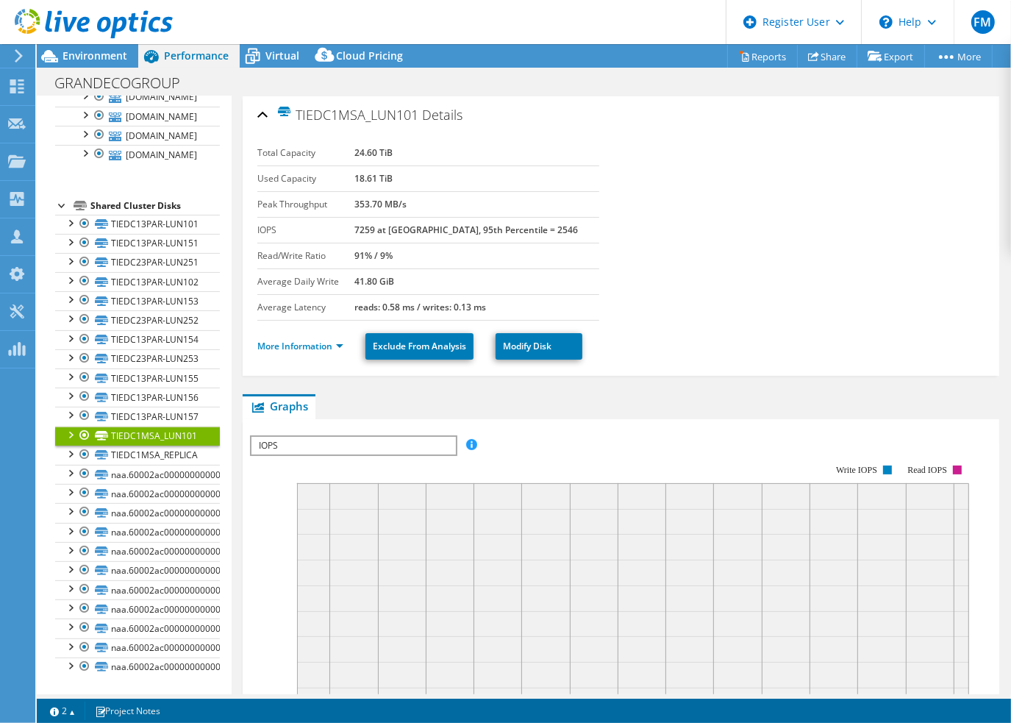
click at [85, 438] on div at bounding box center [84, 436] width 15 height 18
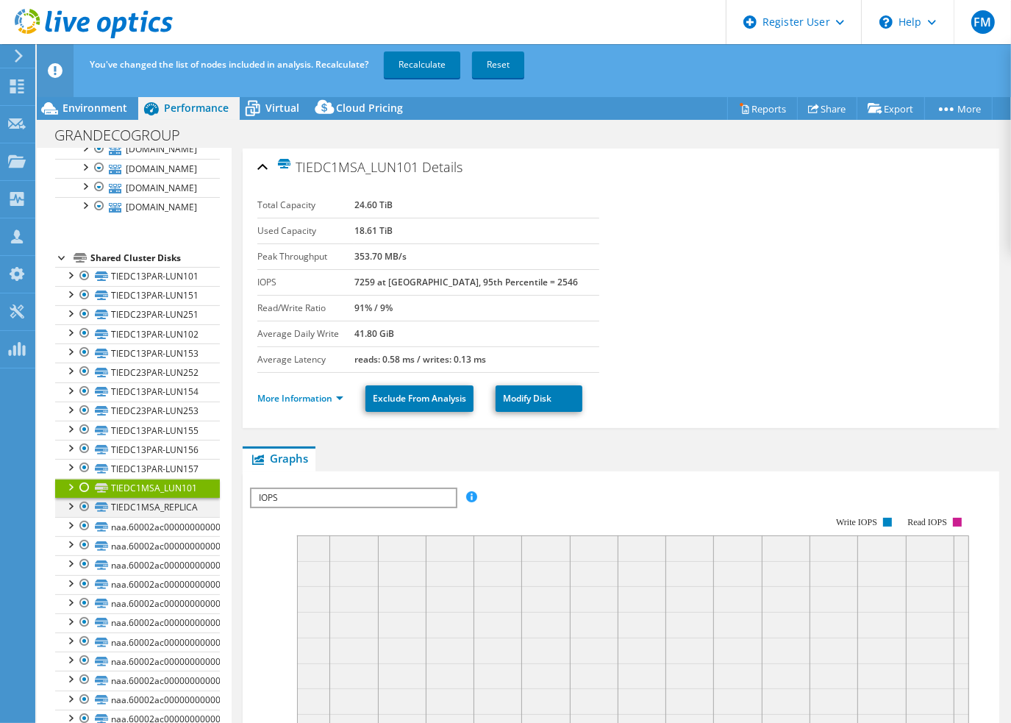
click at [85, 511] on div at bounding box center [84, 507] width 15 height 18
click at [403, 64] on link "Recalculate" at bounding box center [422, 64] width 76 height 26
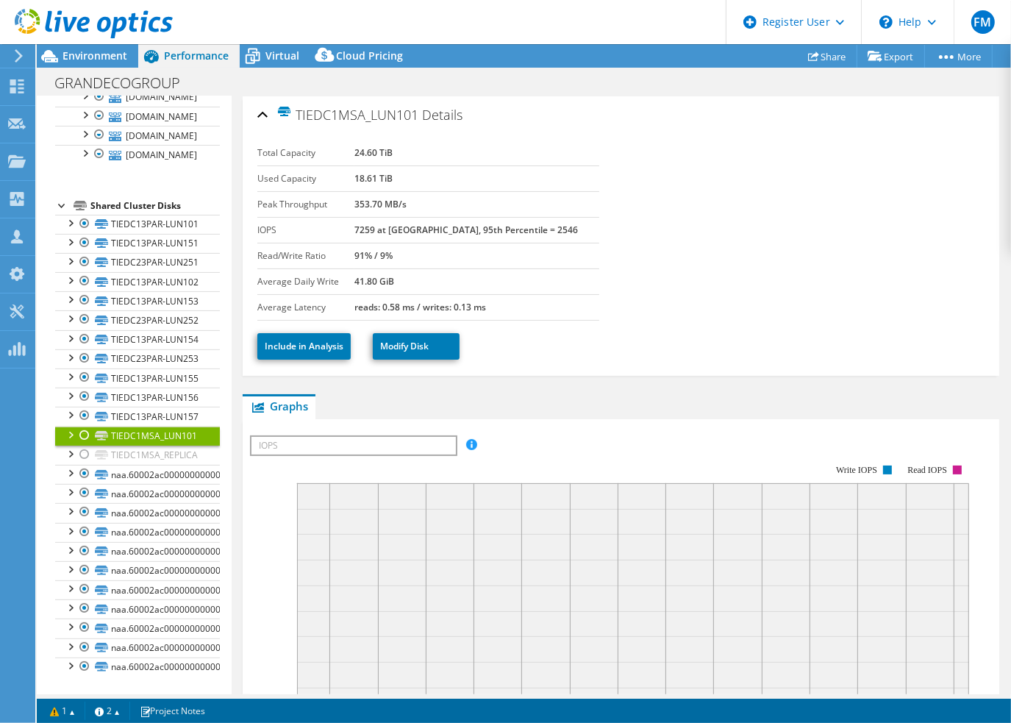
scroll to position [252, 0]
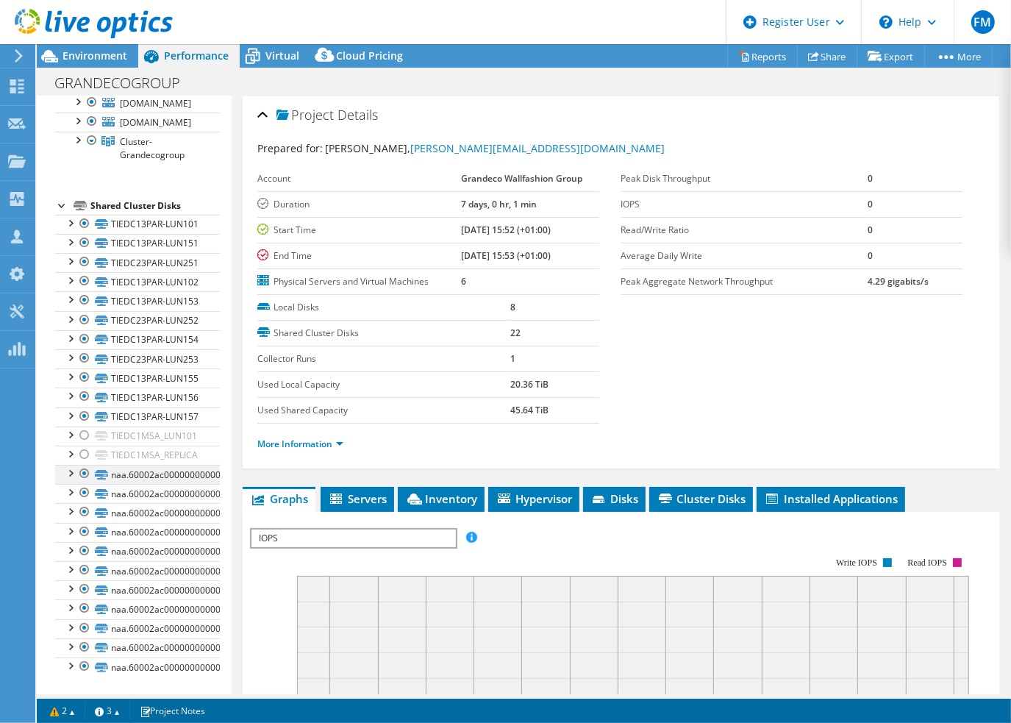
click at [71, 476] on div at bounding box center [70, 472] width 15 height 15
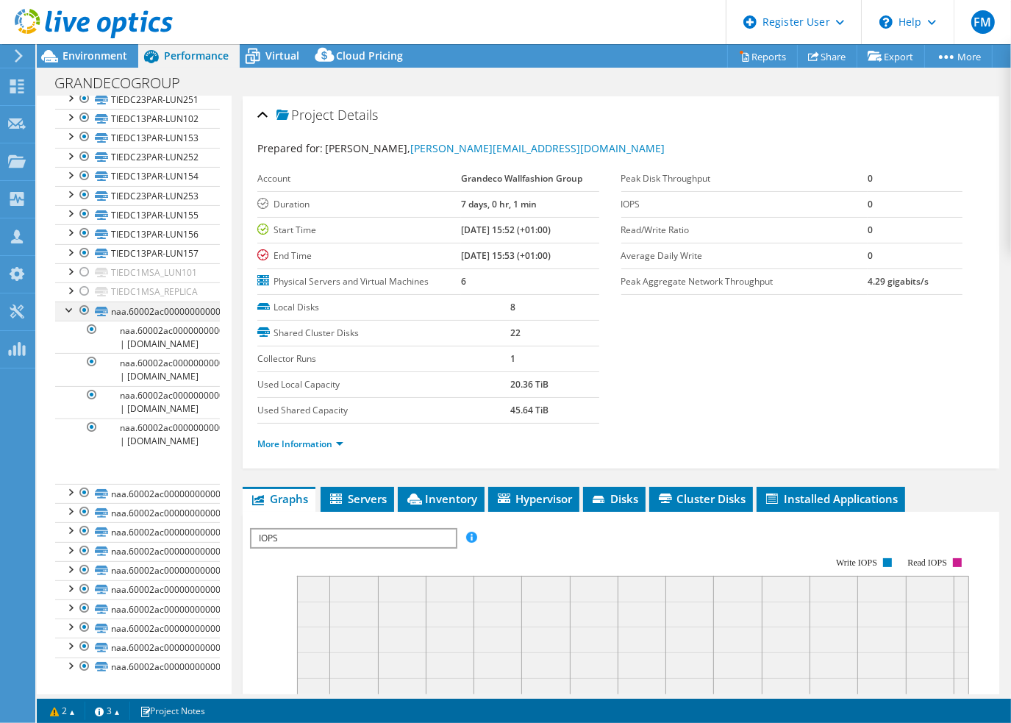
scroll to position [434, 0]
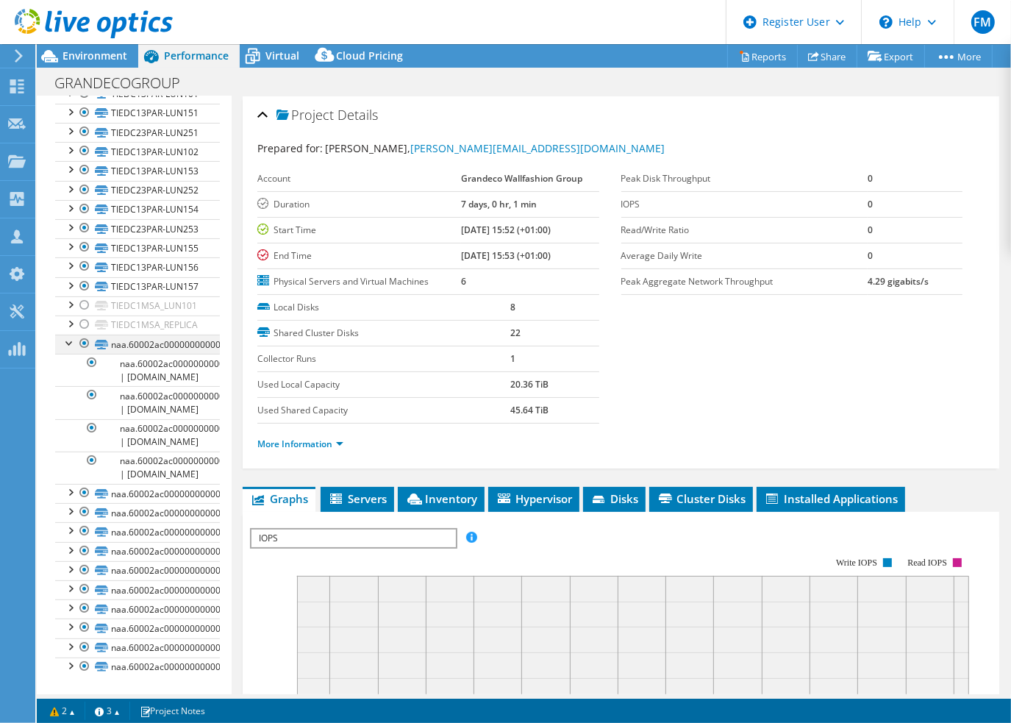
click at [68, 335] on div at bounding box center [70, 342] width 15 height 15
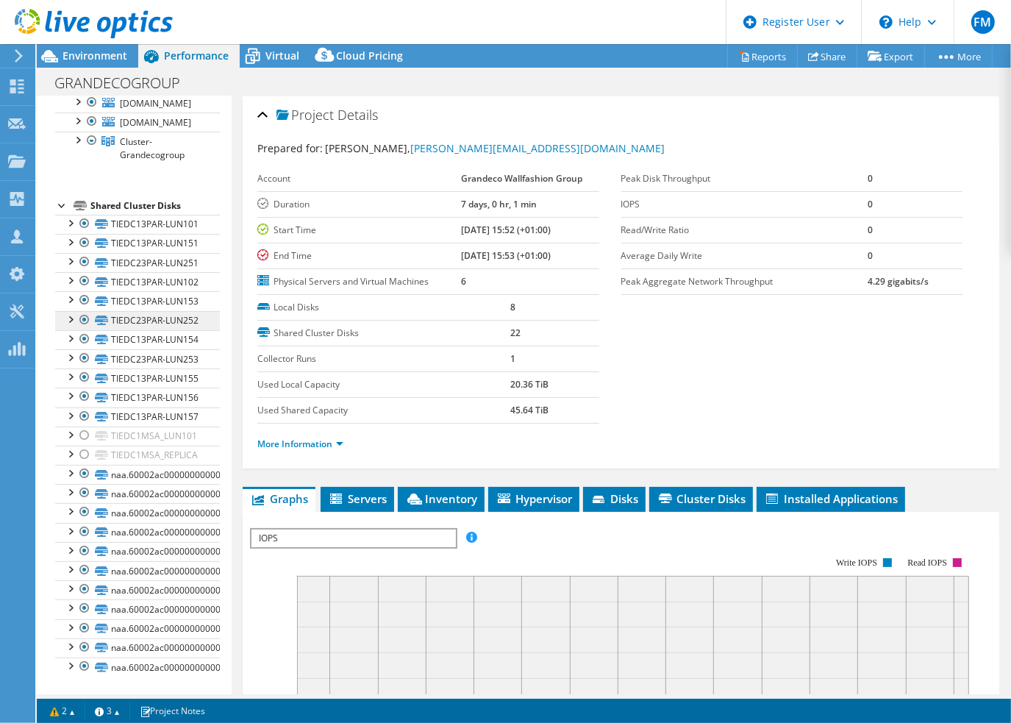
scroll to position [0, 0]
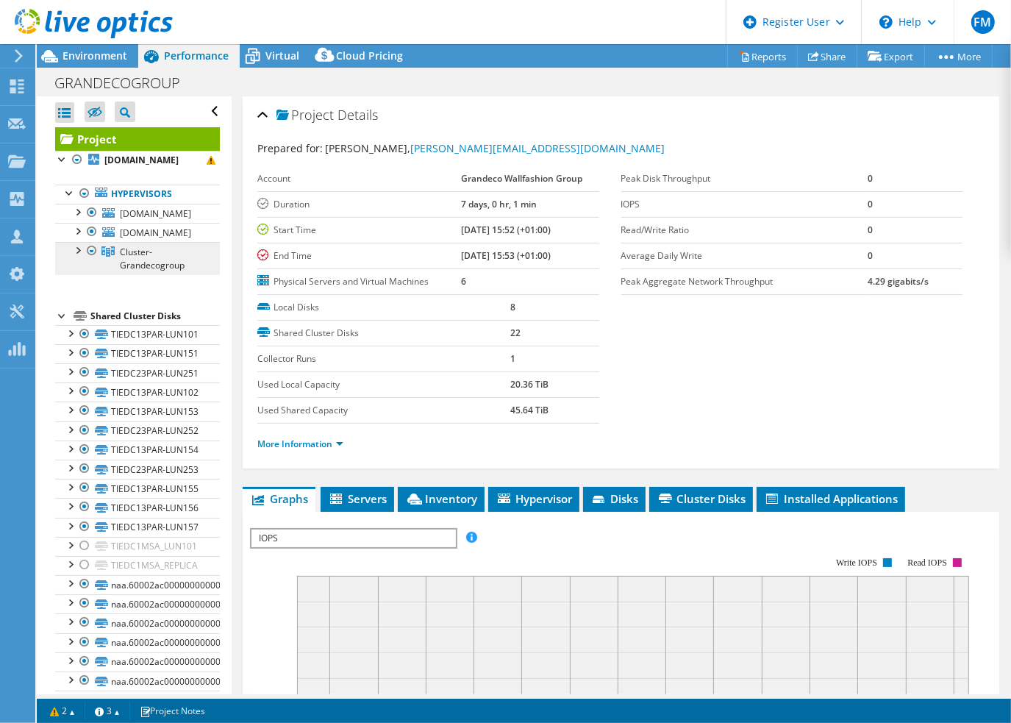
click at [125, 263] on span "Cluster-Grandecogroup" at bounding box center [152, 259] width 65 height 26
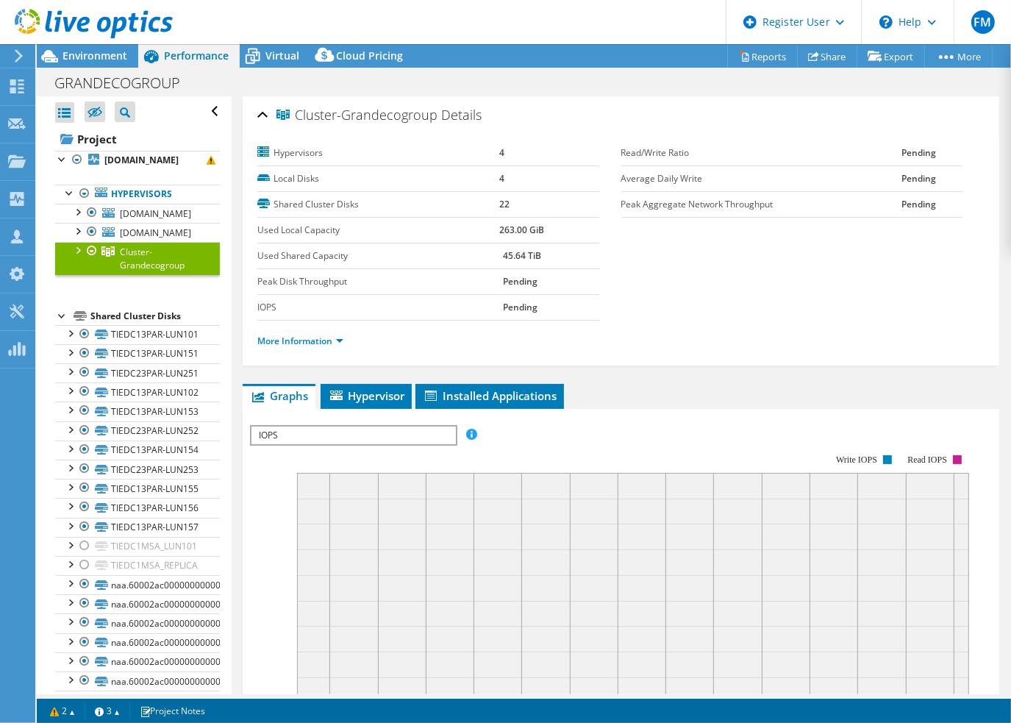
click at [59, 314] on div at bounding box center [62, 314] width 15 height 15
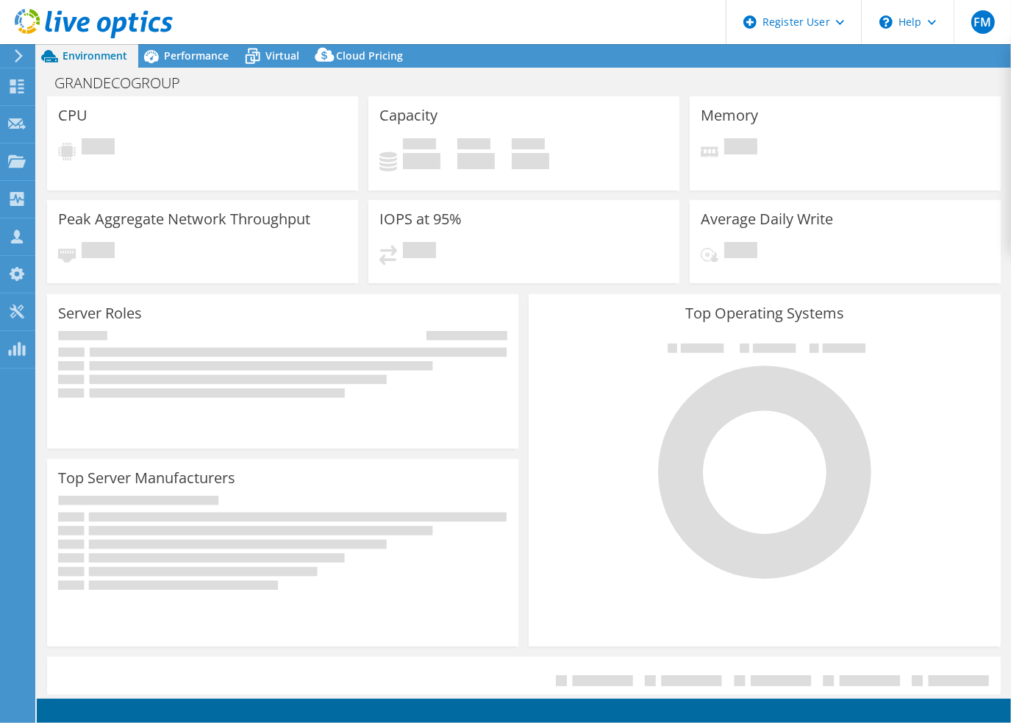
select select "EUFrankfurt"
select select "USD"
